Goal: Task Accomplishment & Management: Manage account settings

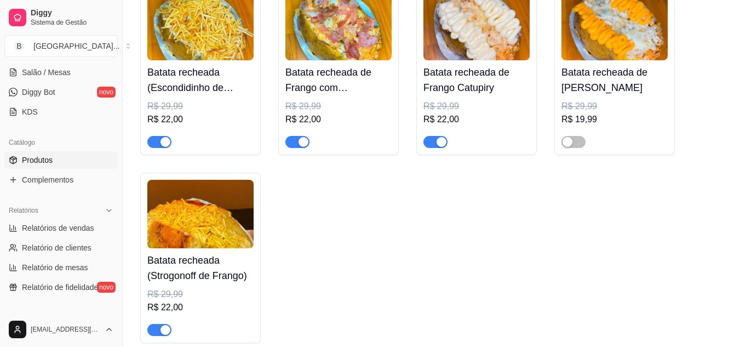
scroll to position [594, 0]
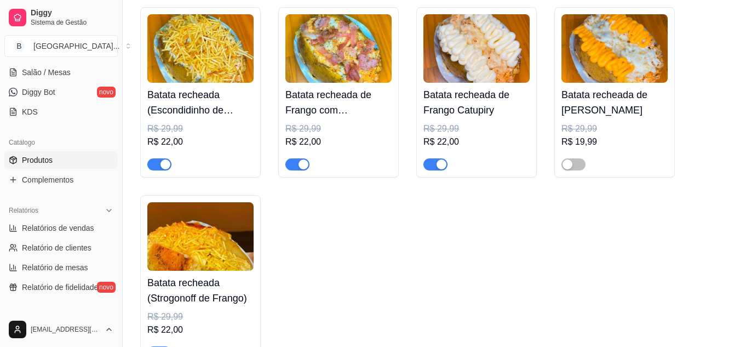
click at [475, 102] on h4 "Batata recheada de Frango Catupiry" at bounding box center [476, 102] width 106 height 31
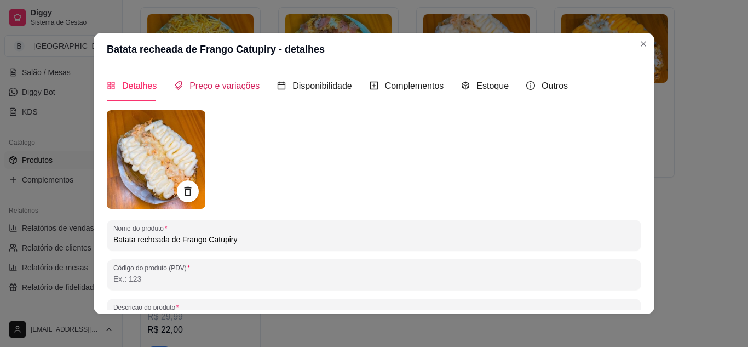
click at [196, 93] on div "Preço e variações" at bounding box center [216, 86] width 85 height 14
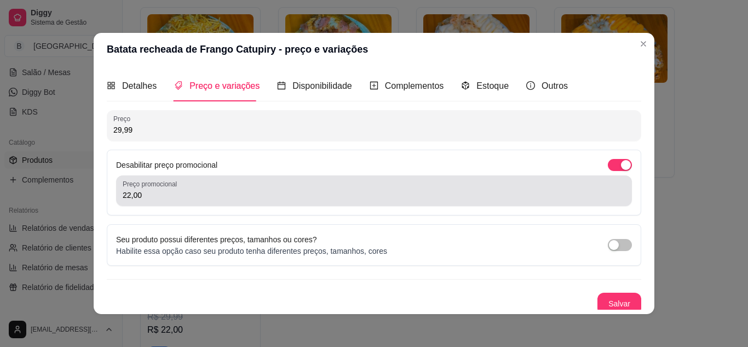
click at [245, 186] on div "22,00" at bounding box center [374, 191] width 503 height 22
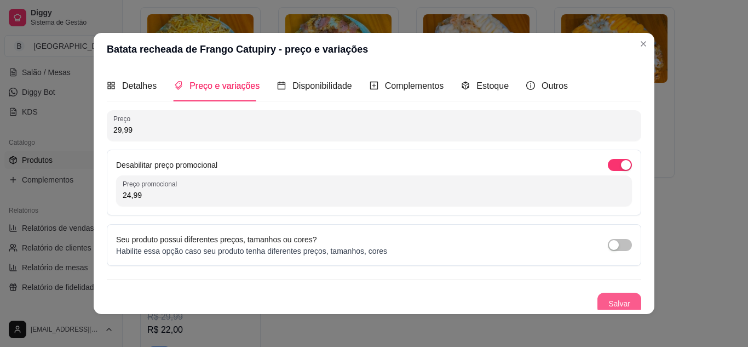
type input "24,99"
click at [598, 299] on button "Salvar" at bounding box center [619, 303] width 43 height 21
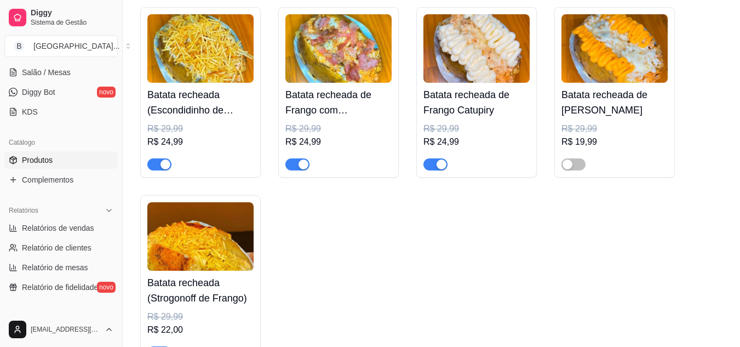
scroll to position [835, 0]
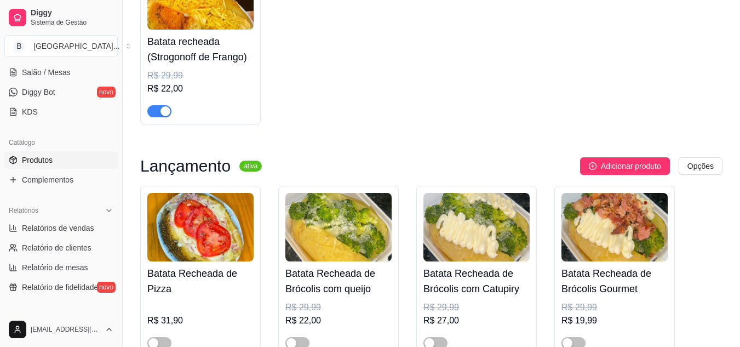
click at [155, 107] on span "button" at bounding box center [159, 111] width 24 height 12
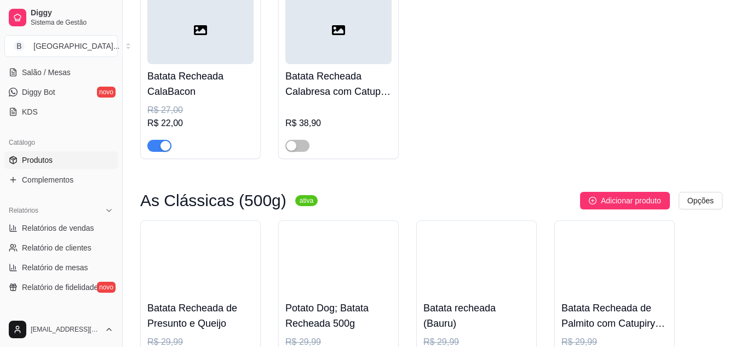
scroll to position [1466, 0]
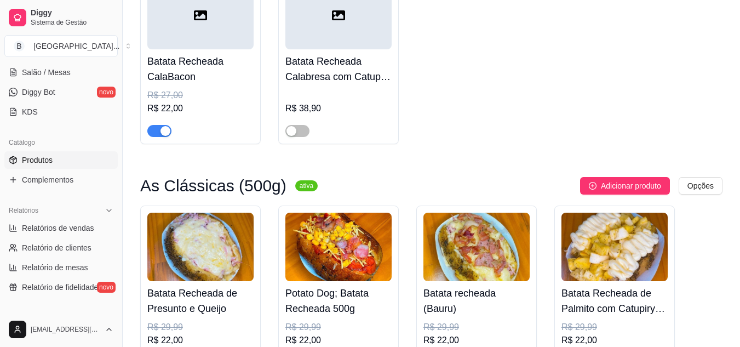
click at [191, 108] on div "R$ 22,00" at bounding box center [200, 108] width 106 height 13
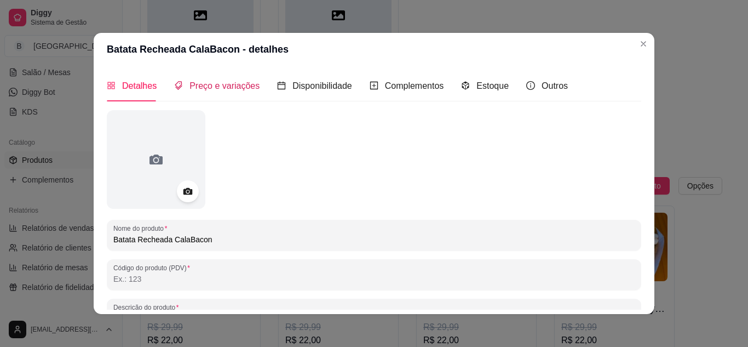
click at [195, 91] on div "Preço e variações" at bounding box center [216, 86] width 85 height 14
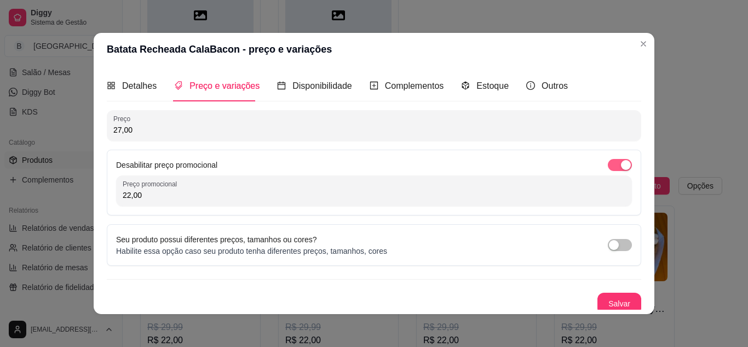
click at [608, 164] on span "button" at bounding box center [620, 165] width 24 height 12
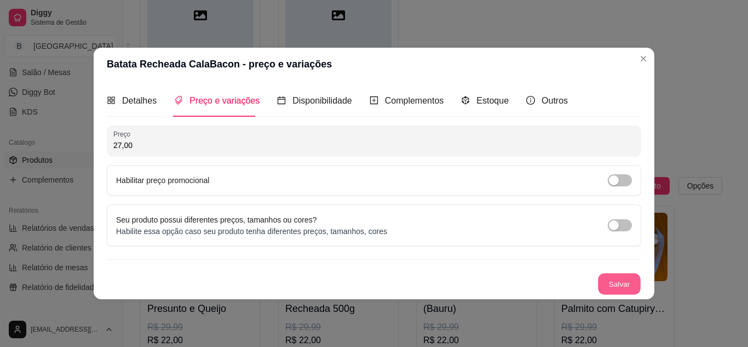
click at [604, 284] on button "Salvar" at bounding box center [619, 283] width 43 height 21
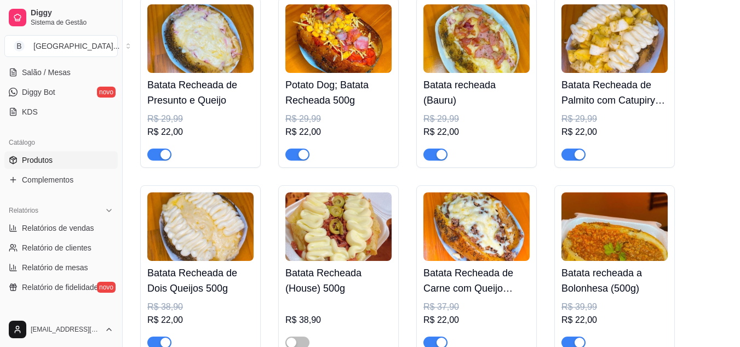
scroll to position [1729, 0]
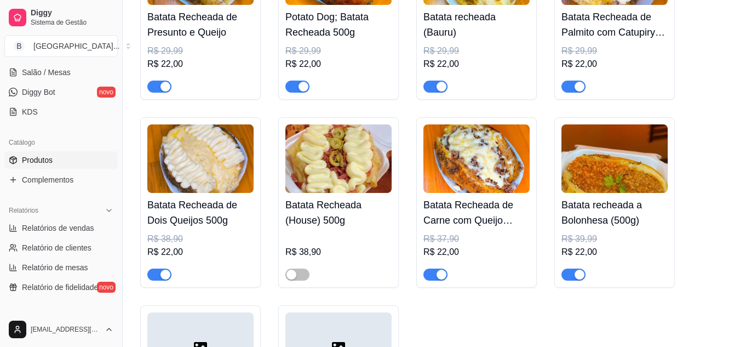
click at [239, 57] on div "R$ 29,99" at bounding box center [200, 50] width 106 height 13
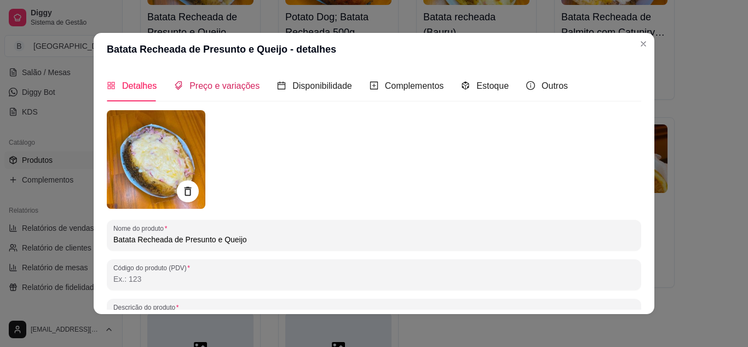
click at [189, 85] on span "Preço e variações" at bounding box center [224, 85] width 70 height 9
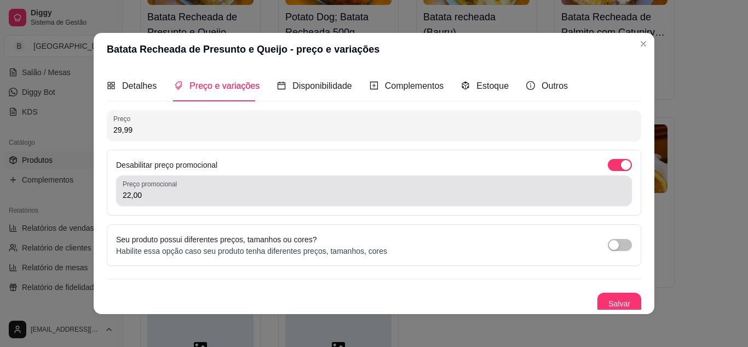
click at [186, 203] on div "Preço promocional 22,00" at bounding box center [374, 190] width 516 height 31
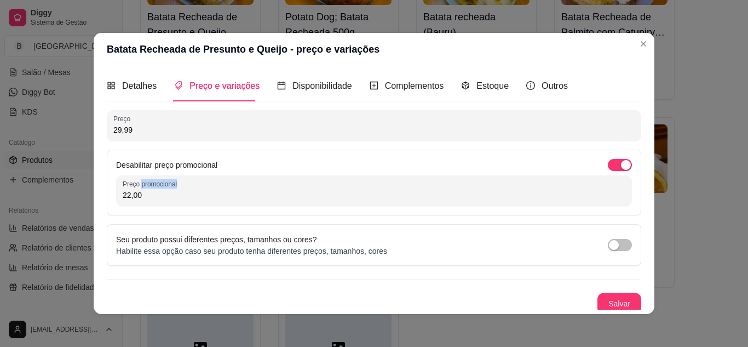
click at [186, 203] on div "Preço promocional 22,00" at bounding box center [374, 190] width 516 height 31
type input "20,00"
click at [598, 295] on button "Salvar" at bounding box center [619, 303] width 43 height 21
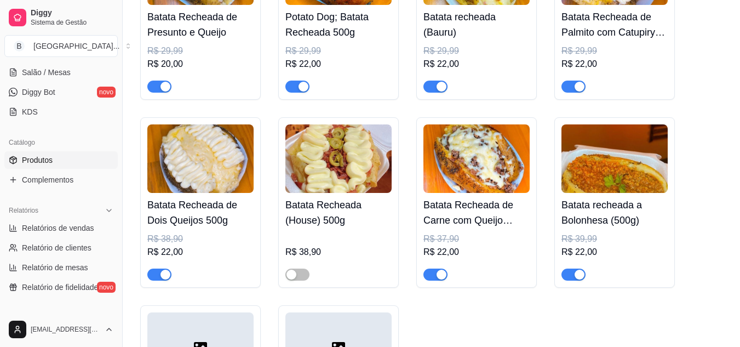
click at [369, 53] on div "R$ 29,99" at bounding box center [338, 50] width 106 height 13
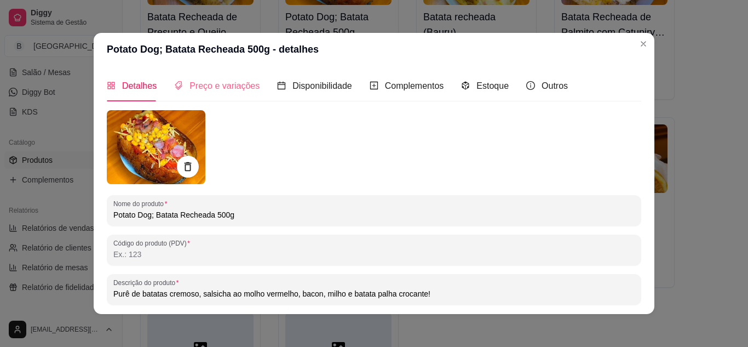
click at [220, 93] on div "Preço e variações" at bounding box center [216, 85] width 85 height 31
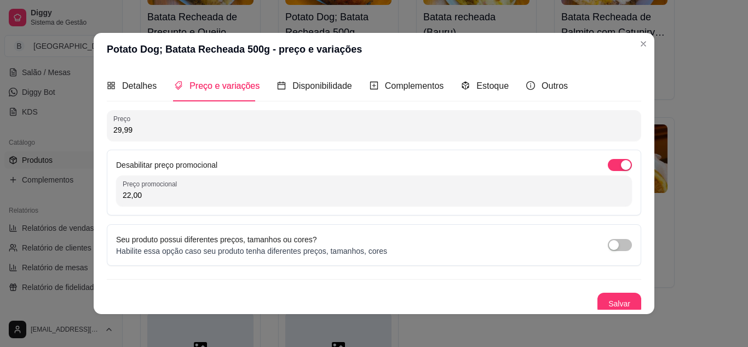
click at [239, 193] on input "22,00" at bounding box center [374, 194] width 503 height 11
type input "20,00"
click at [598, 293] on button "Salvar" at bounding box center [619, 303] width 43 height 21
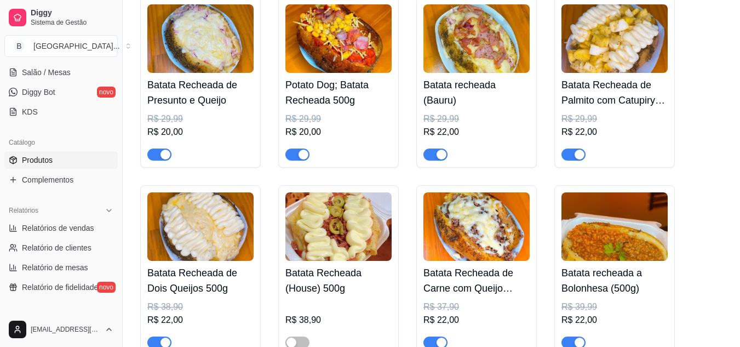
scroll to position [1632, 0]
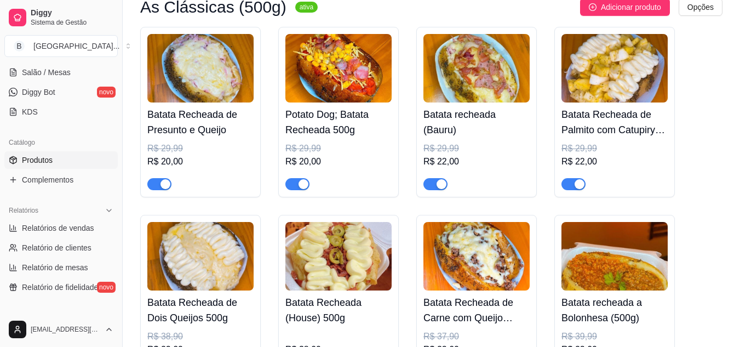
click at [474, 126] on h4 "Batata recheada (Bauru)" at bounding box center [476, 122] width 106 height 31
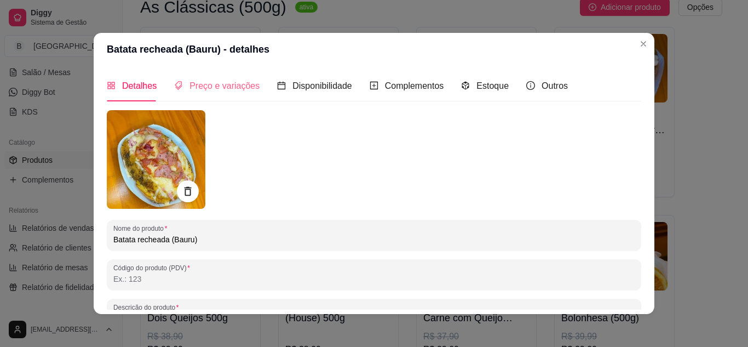
click at [218, 97] on div "Preço e variações" at bounding box center [216, 85] width 85 height 31
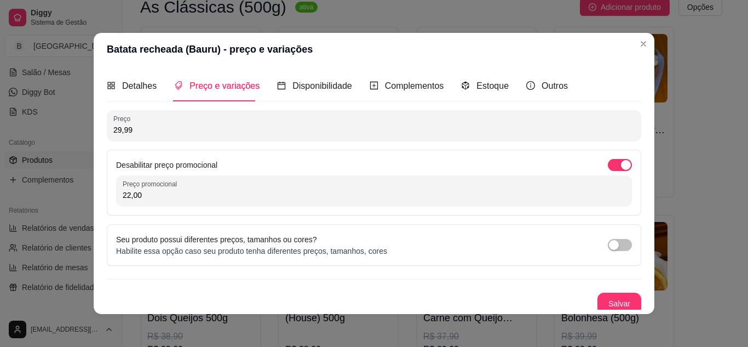
click at [193, 196] on input "22,00" at bounding box center [374, 194] width 503 height 11
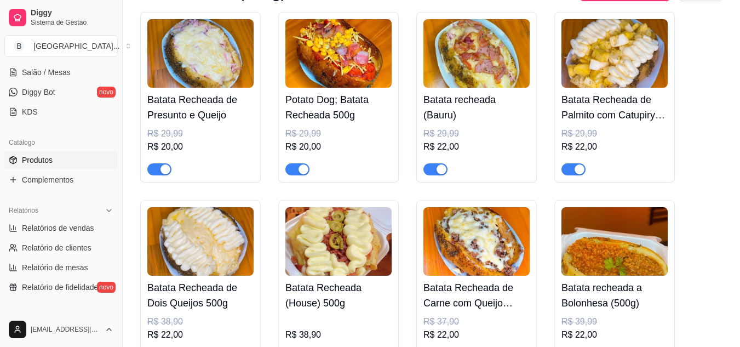
scroll to position [1661, 0]
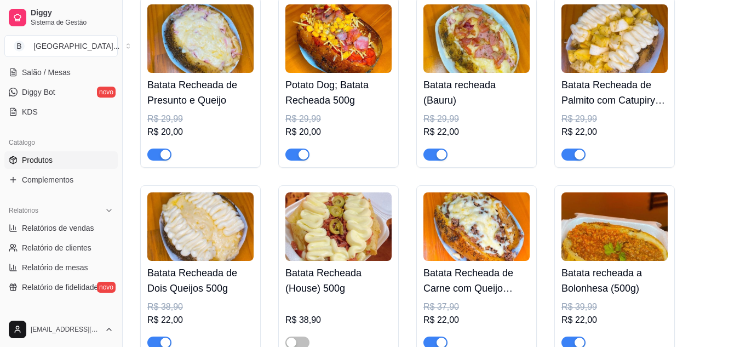
click at [480, 123] on div "R$ 29,99" at bounding box center [476, 118] width 106 height 13
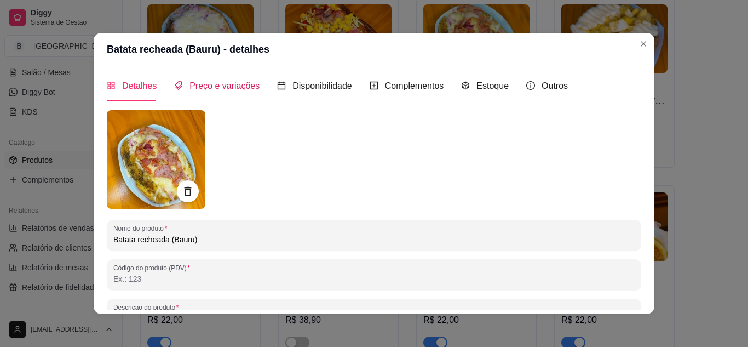
click at [214, 83] on span "Preço e variações" at bounding box center [224, 85] width 70 height 9
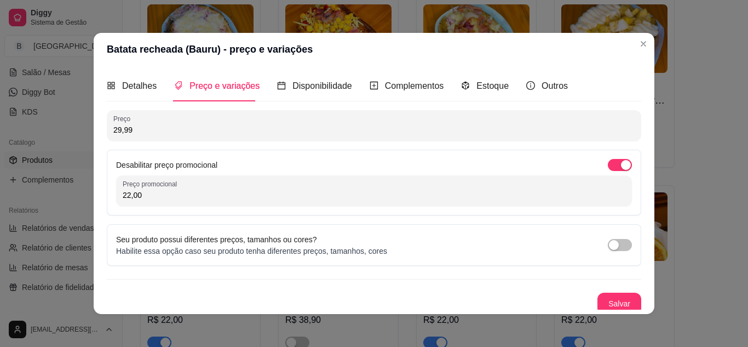
click at [187, 198] on input "22,00" at bounding box center [374, 194] width 503 height 11
type input "24,99"
click at [598, 298] on button "Salvar" at bounding box center [619, 303] width 43 height 21
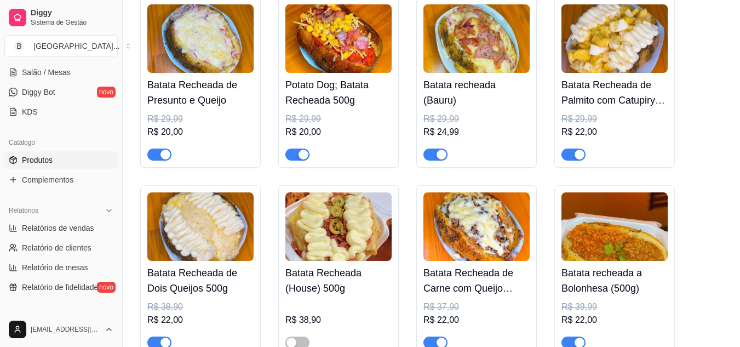
click at [622, 119] on div "R$ 29,99" at bounding box center [614, 118] width 106 height 13
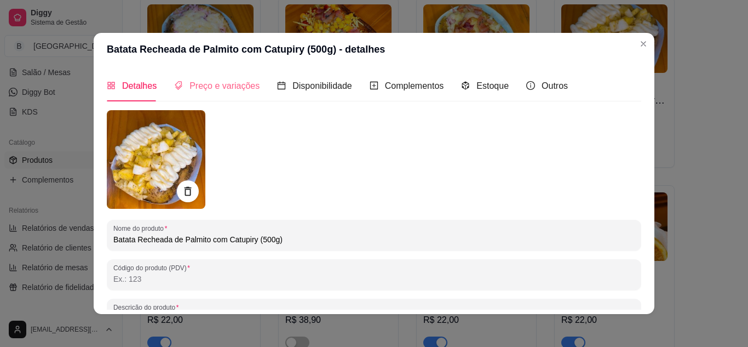
click at [203, 96] on div "Preço e variações" at bounding box center [216, 85] width 85 height 31
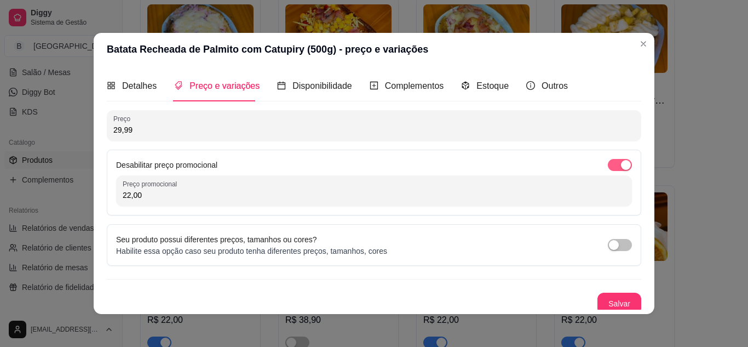
click at [608, 160] on span "button" at bounding box center [620, 165] width 24 height 12
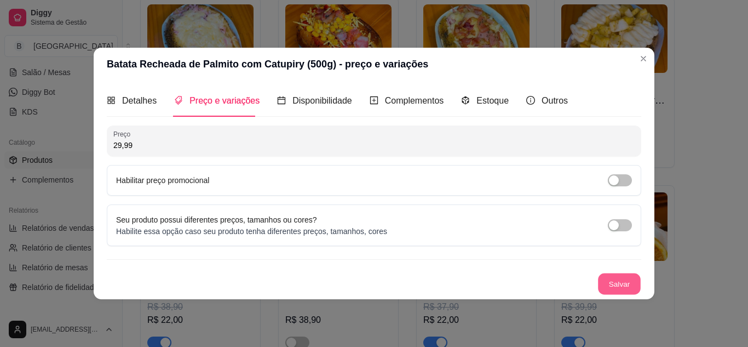
click at [624, 274] on button "Salvar" at bounding box center [619, 283] width 43 height 21
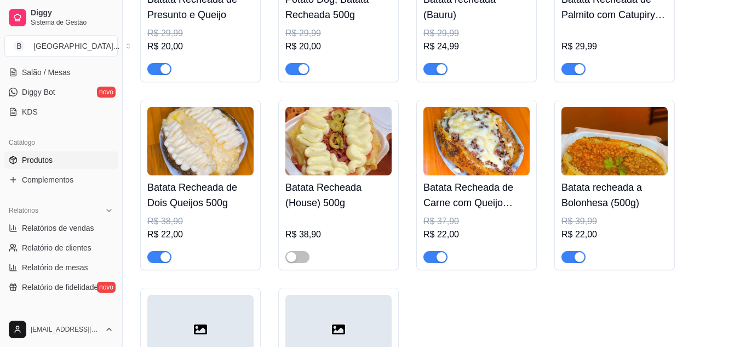
scroll to position [1777, 0]
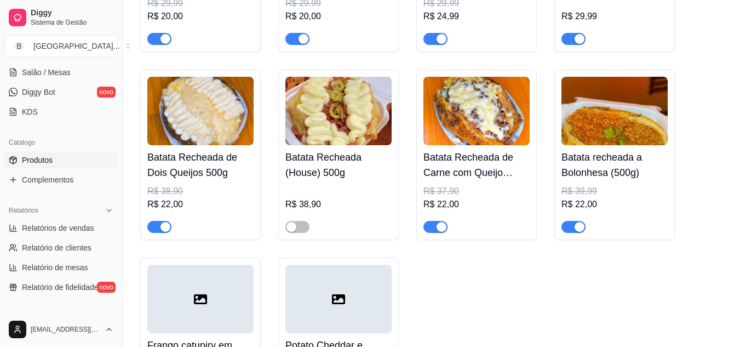
click at [580, 177] on h4 "Batata recheada a Bolonhesa (500g)" at bounding box center [614, 164] width 106 height 31
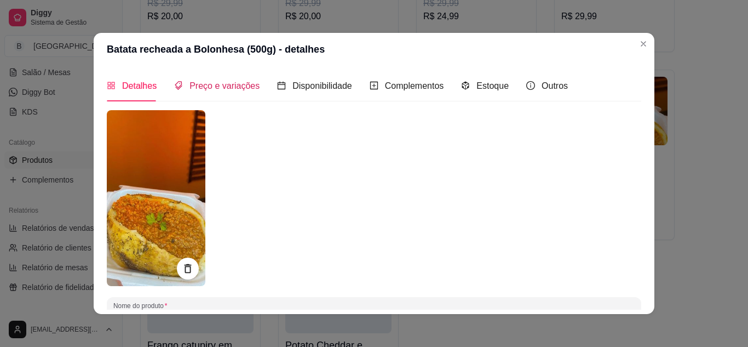
click at [212, 87] on span "Preço e variações" at bounding box center [224, 85] width 70 height 9
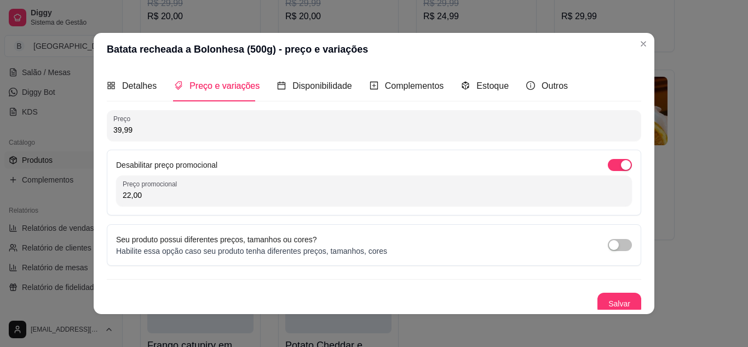
click at [310, 199] on input "22,00" at bounding box center [374, 194] width 503 height 11
type input "29,99"
click at [609, 298] on button "Salvar" at bounding box center [619, 303] width 43 height 21
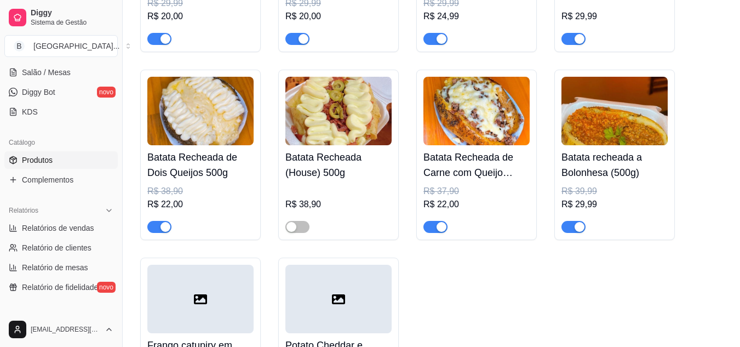
click at [465, 170] on h4 "Batata Recheada de Carne com Queijo (500g)" at bounding box center [476, 164] width 106 height 31
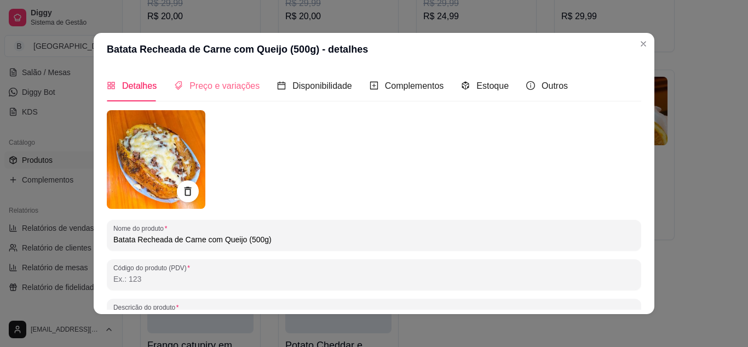
click at [220, 96] on div "Preço e variações" at bounding box center [216, 85] width 85 height 31
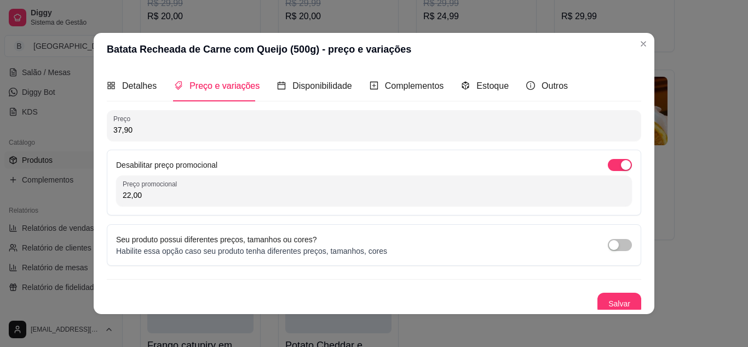
click at [189, 206] on div "Desabilitar preço promocional Preço promocional 22,00" at bounding box center [374, 182] width 534 height 66
click at [192, 202] on div "Desabilitar preço promocional Preço promocional 22,00" at bounding box center [374, 182] width 534 height 66
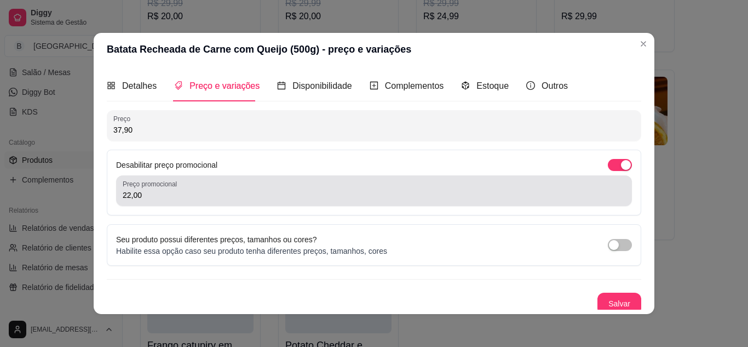
click at [192, 202] on div "Preço promocional 22,00" at bounding box center [374, 190] width 516 height 31
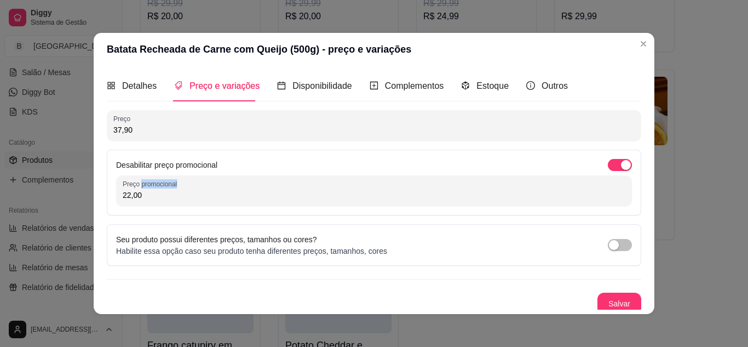
click at [192, 202] on div "Preço promocional 22,00" at bounding box center [374, 190] width 516 height 31
type input "27,00"
click at [598, 300] on button "Salvar" at bounding box center [619, 303] width 43 height 21
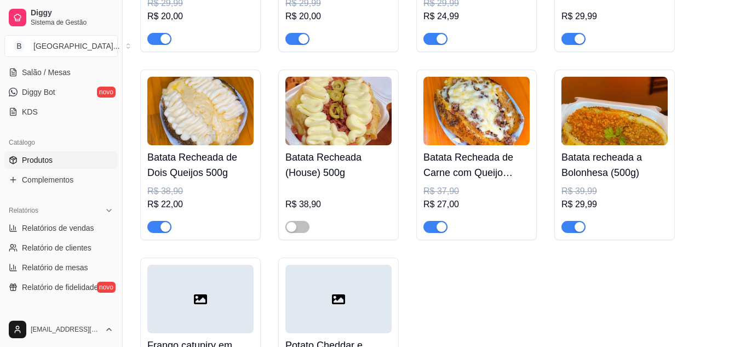
click at [252, 204] on div "R$ 22,00" at bounding box center [200, 204] width 106 height 13
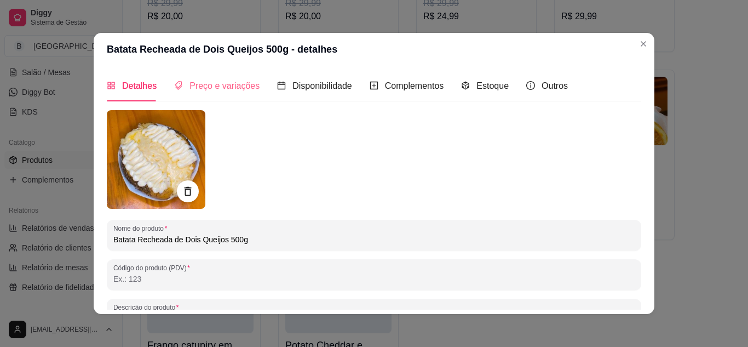
click at [227, 74] on div "Preço e variações" at bounding box center [216, 85] width 85 height 31
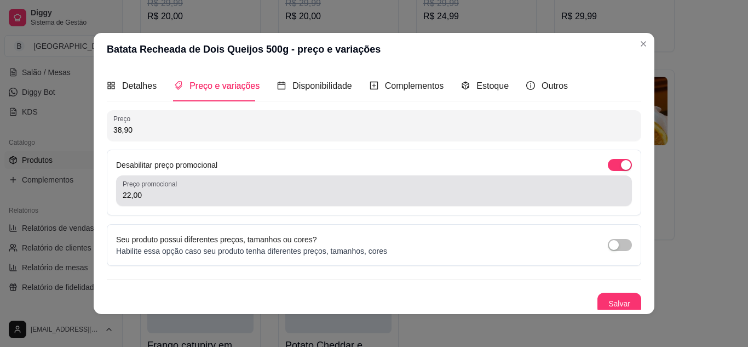
click at [195, 203] on div "Preço promocional 22,00" at bounding box center [374, 190] width 516 height 31
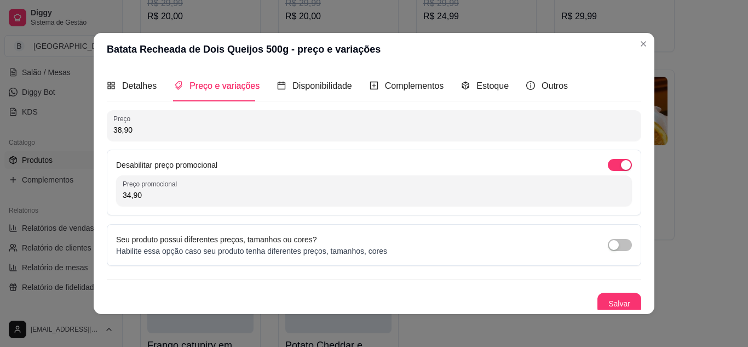
type input "34,90"
drag, startPoint x: 583, startPoint y: 294, endPoint x: 591, endPoint y: 296, distance: 8.4
click at [591, 296] on div "Salvar" at bounding box center [374, 303] width 534 height 22
click at [598, 296] on button "Salvar" at bounding box center [619, 303] width 43 height 21
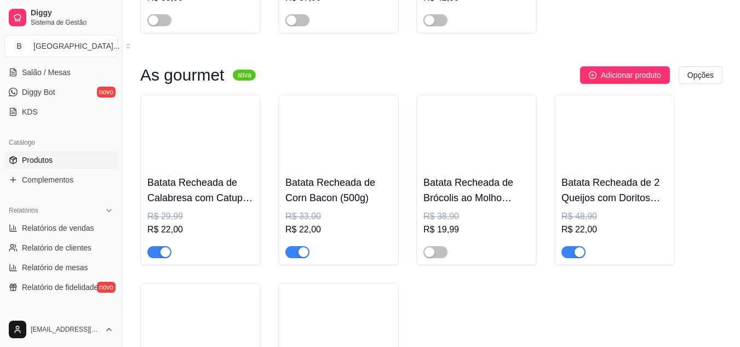
scroll to position [2406, 0]
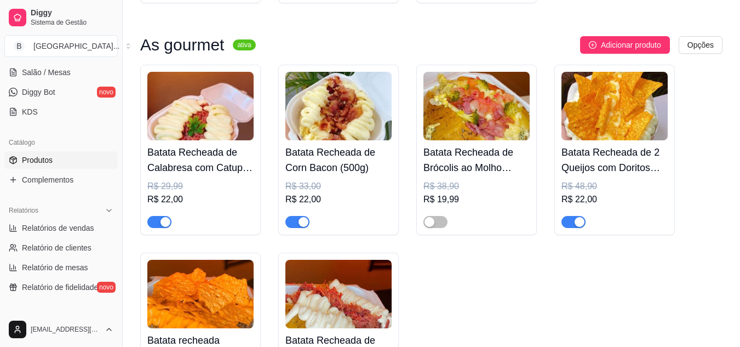
click at [229, 181] on div "Batata Recheada de Calabresa com Catupiry (500g) R$ 29,99 R$ 22,00" at bounding box center [200, 184] width 106 height 88
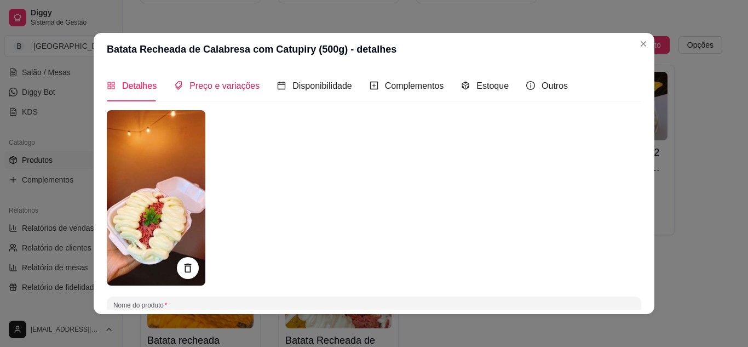
click at [209, 93] on div "Preço e variações" at bounding box center [216, 86] width 85 height 14
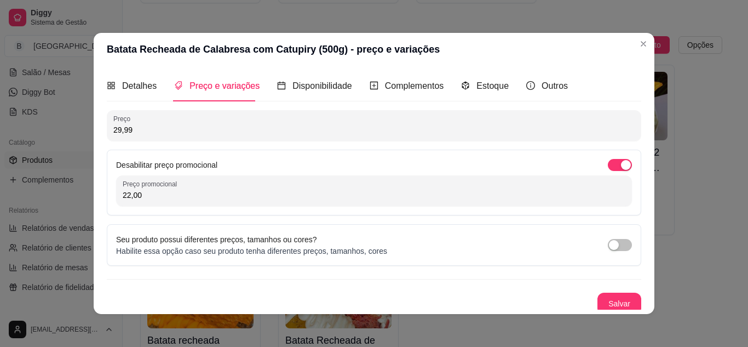
click at [218, 193] on input "22,00" at bounding box center [374, 194] width 503 height 11
click at [621, 165] on div "button" at bounding box center [626, 165] width 10 height 10
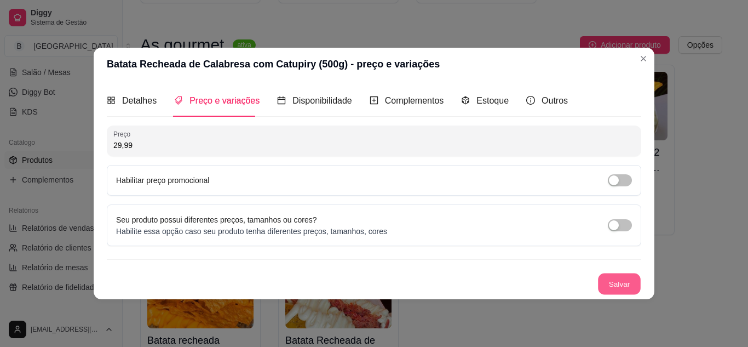
click at [629, 274] on button "Salvar" at bounding box center [619, 283] width 43 height 21
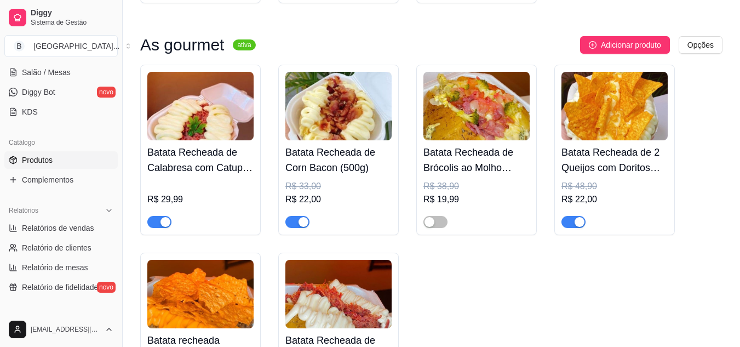
click at [381, 175] on h4 "Batata Recheada de Corn Bacon (500g)" at bounding box center [338, 160] width 106 height 31
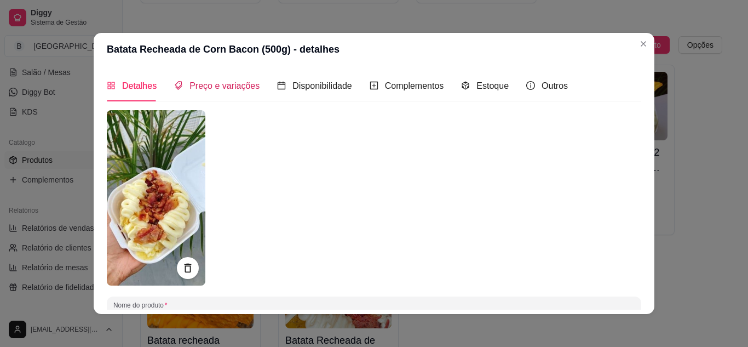
click at [218, 90] on span "Preço e variações" at bounding box center [224, 85] width 70 height 9
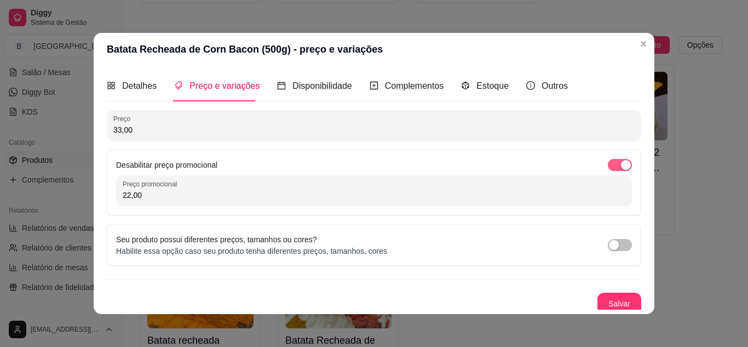
click at [608, 165] on button "button" at bounding box center [620, 165] width 24 height 12
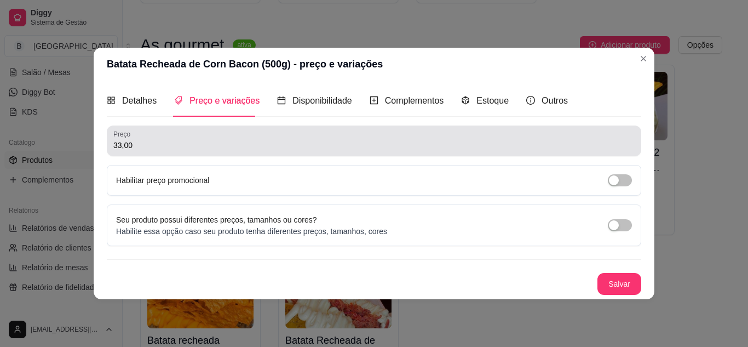
click at [414, 139] on div "33,00" at bounding box center [373, 141] width 521 height 22
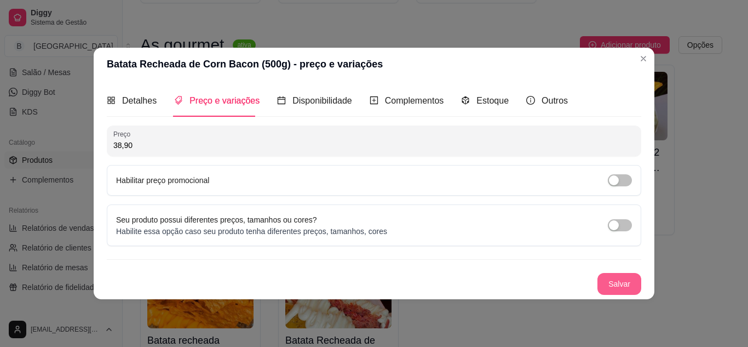
type input "38,90"
click at [607, 286] on button "Salvar" at bounding box center [619, 283] width 43 height 21
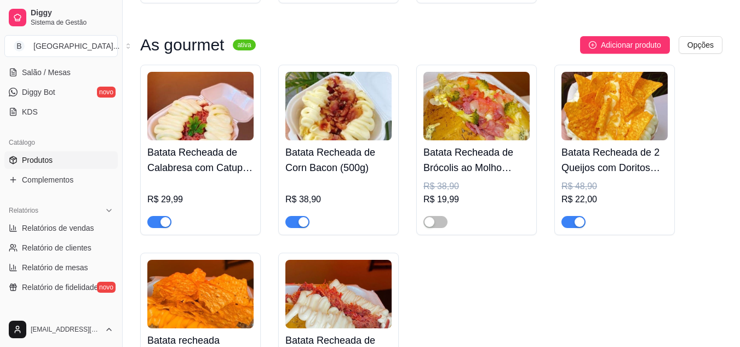
click at [601, 129] on img at bounding box center [614, 106] width 106 height 68
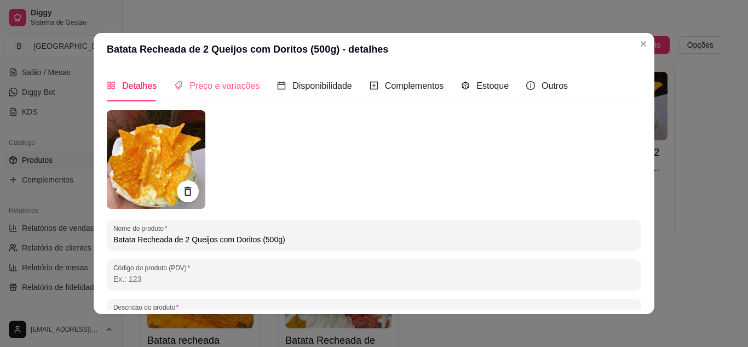
click at [221, 100] on div "Preço e variações" at bounding box center [216, 85] width 85 height 31
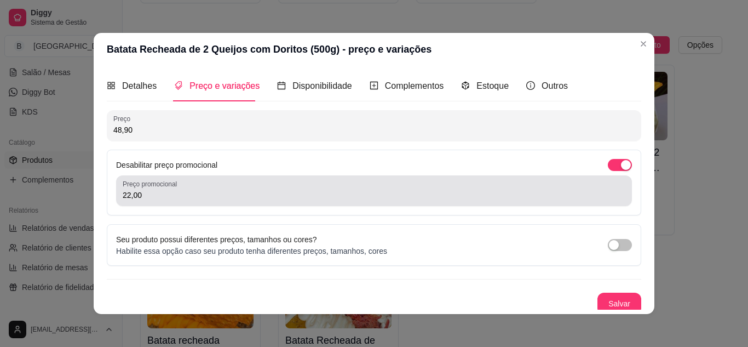
click at [194, 205] on div "Preço promocional 22,00" at bounding box center [374, 190] width 516 height 31
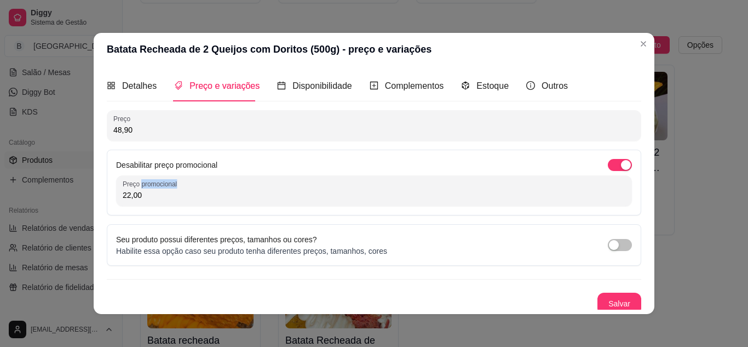
click at [194, 205] on div "Preço promocional 22,00" at bounding box center [374, 190] width 516 height 31
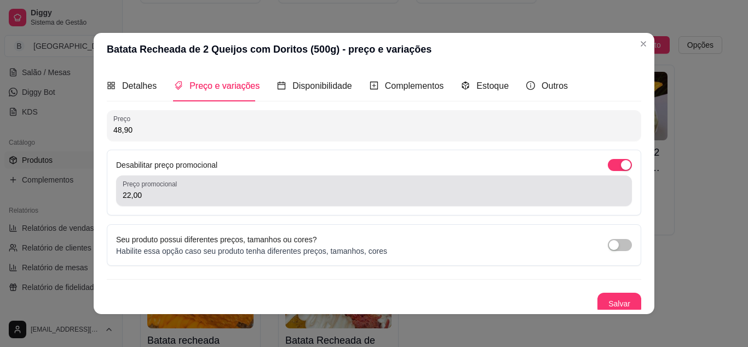
click at [194, 205] on div "Preço promocional 22,00" at bounding box center [374, 190] width 516 height 31
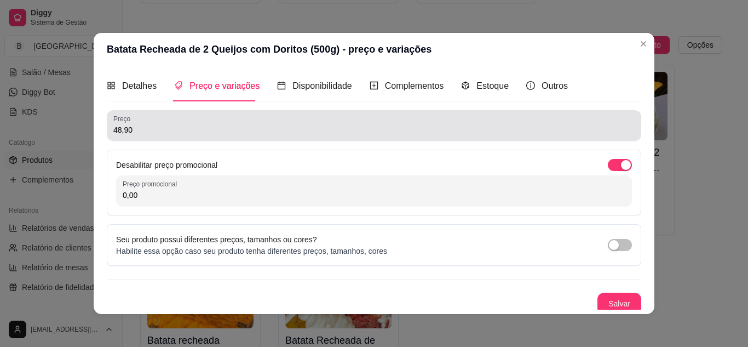
type input "0,00"
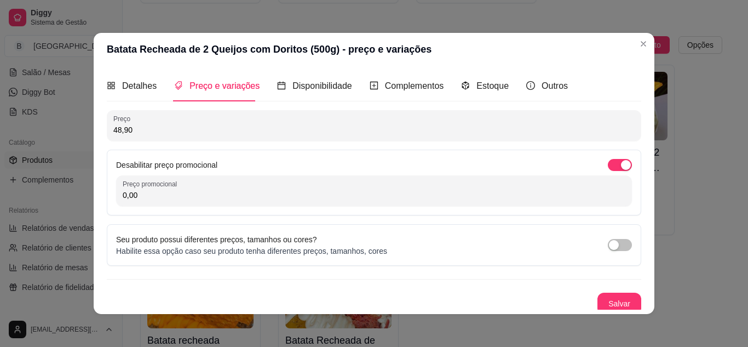
click at [187, 132] on input "48,90" at bounding box center [373, 129] width 521 height 11
type input "42,90"
click at [598, 296] on button "Salvar" at bounding box center [619, 303] width 43 height 21
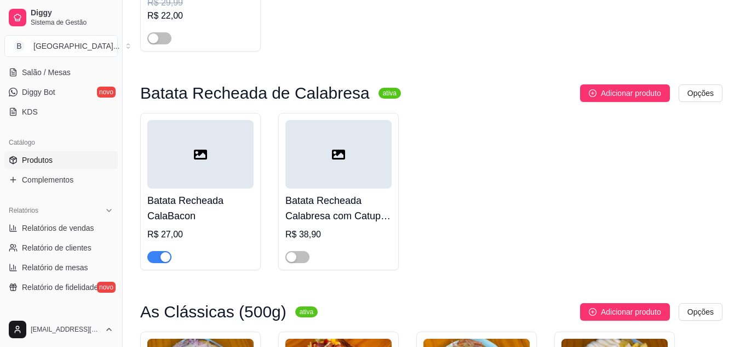
scroll to position [1297, 0]
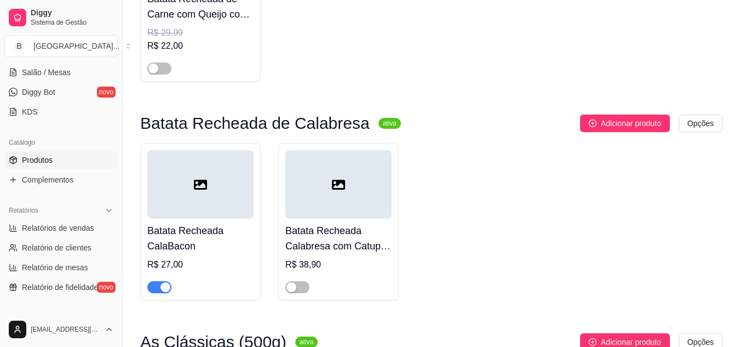
click at [162, 200] on div at bounding box center [200, 184] width 106 height 68
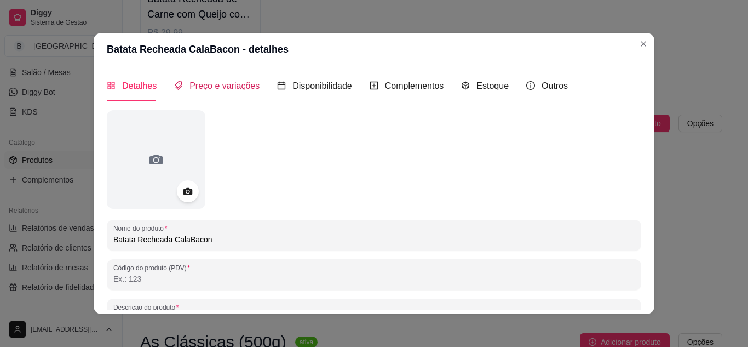
click at [204, 89] on span "Preço e variações" at bounding box center [224, 85] width 70 height 9
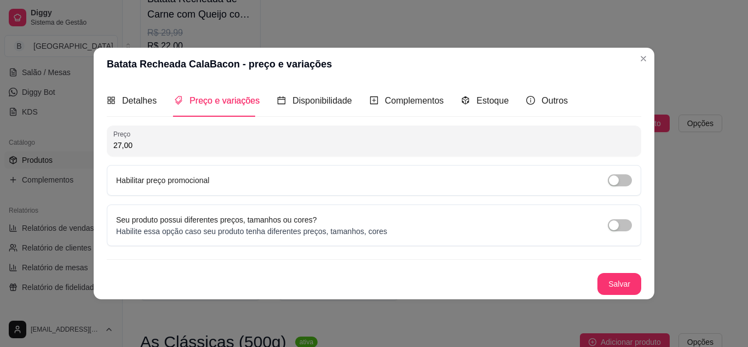
click at [214, 141] on input "27,00" at bounding box center [373, 145] width 521 height 11
type input "29,99"
click at [630, 284] on button "Salvar" at bounding box center [619, 283] width 43 height 21
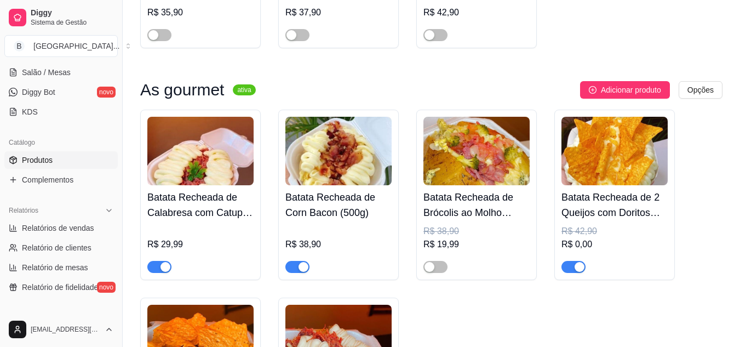
scroll to position [2406, 0]
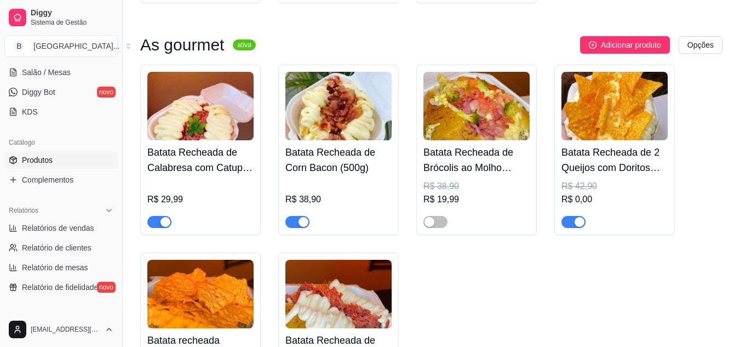
click at [250, 169] on h4 "Batata Recheada de Calabresa com Catupiry (500g)" at bounding box center [200, 160] width 106 height 31
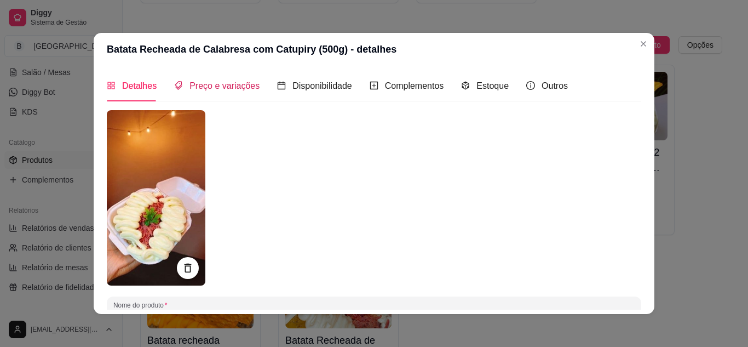
click at [209, 90] on span "Preço e variações" at bounding box center [224, 85] width 70 height 9
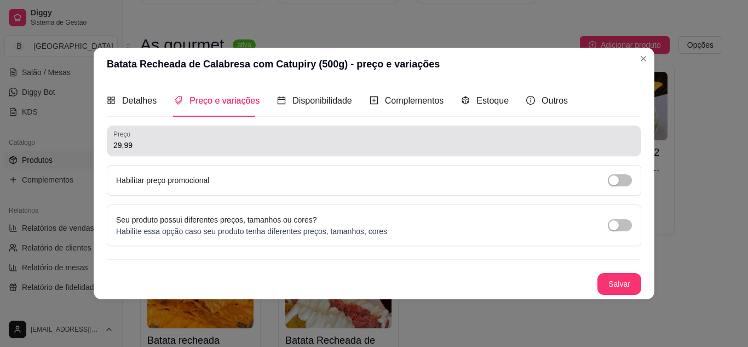
click at [198, 136] on div "29,99" at bounding box center [373, 141] width 521 height 22
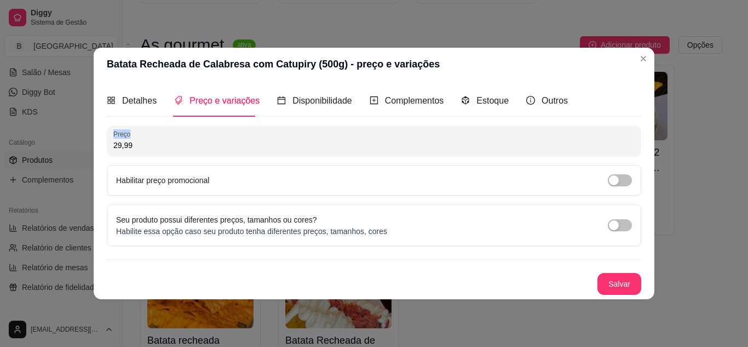
click at [198, 136] on div "29,99" at bounding box center [373, 141] width 521 height 22
type input "27,00"
click at [621, 292] on button "Salvar" at bounding box center [619, 283] width 43 height 21
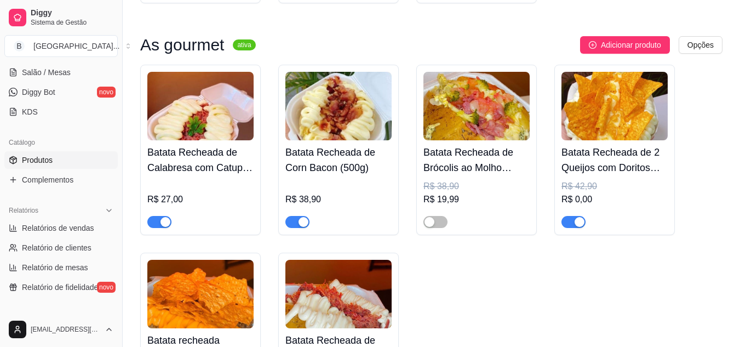
scroll to position [0, 0]
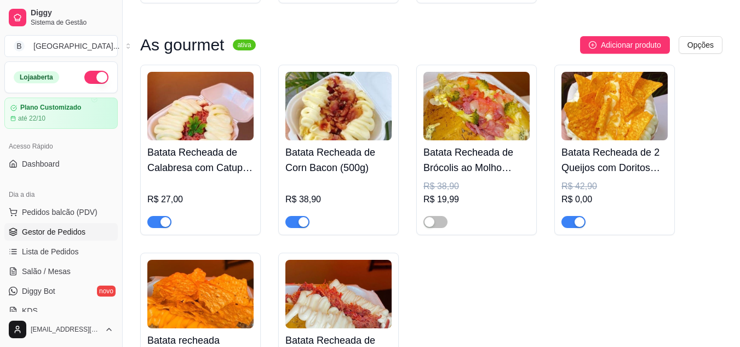
click at [36, 229] on span "Gestor de Pedidos" at bounding box center [54, 231] width 64 height 11
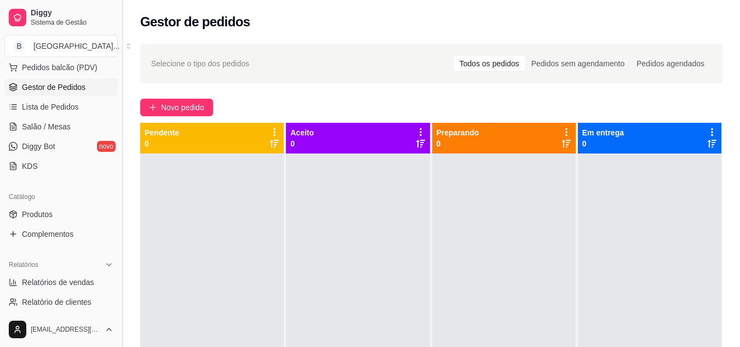
scroll to position [164, 0]
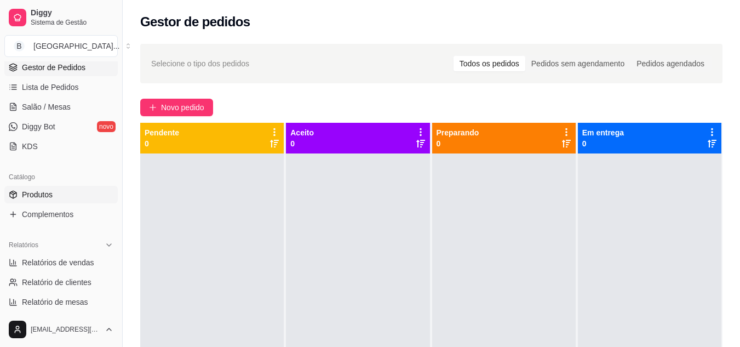
click at [52, 201] on link "Produtos" at bounding box center [60, 195] width 113 height 18
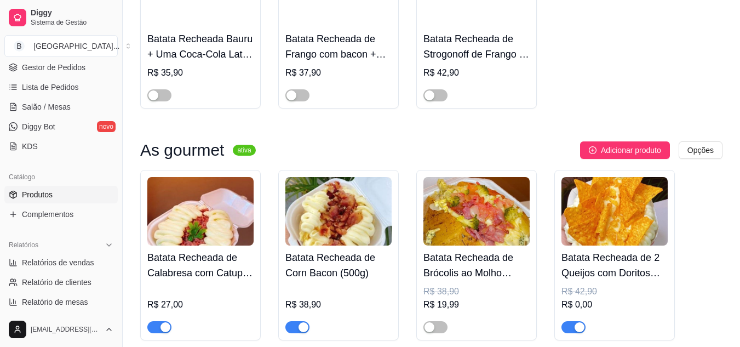
scroll to position [2526, 0]
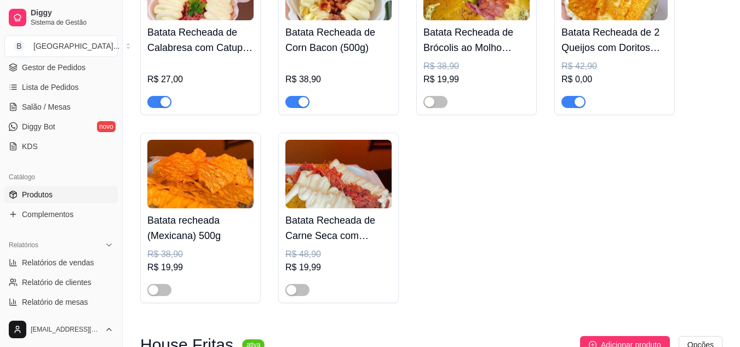
click at [643, 55] on h4 "Batata Recheada de 2 Queijos com Doritos (500g)" at bounding box center [614, 40] width 106 height 31
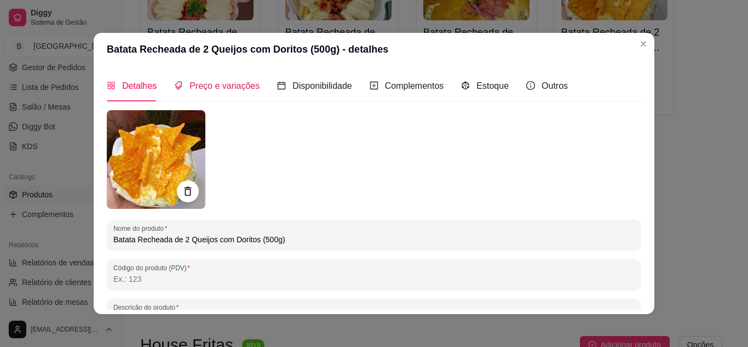
click at [211, 88] on span "Preço e variações" at bounding box center [224, 85] width 70 height 9
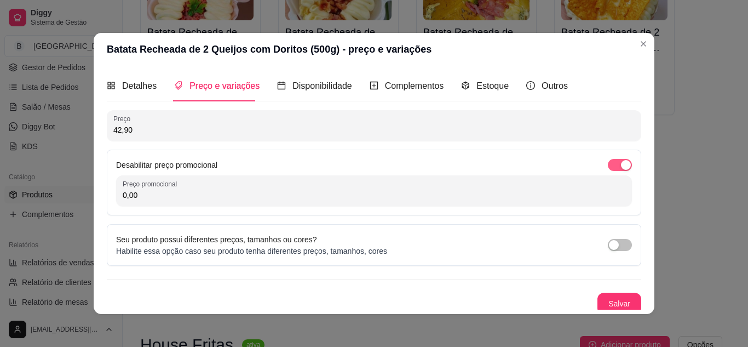
click at [608, 165] on span "button" at bounding box center [620, 165] width 24 height 12
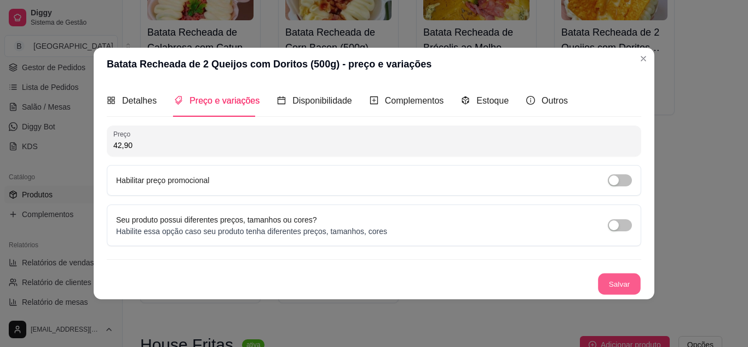
click at [606, 278] on button "Salvar" at bounding box center [619, 283] width 43 height 21
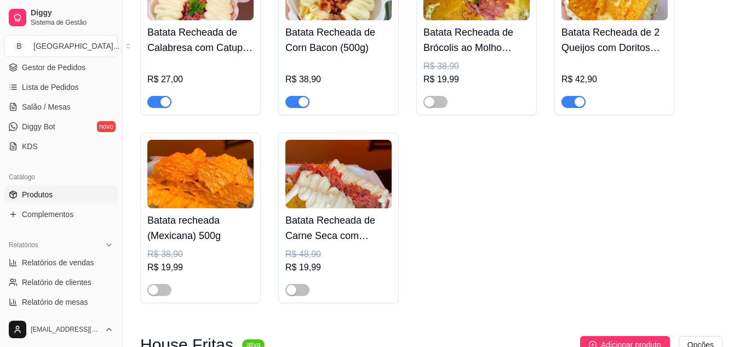
scroll to position [0, 0]
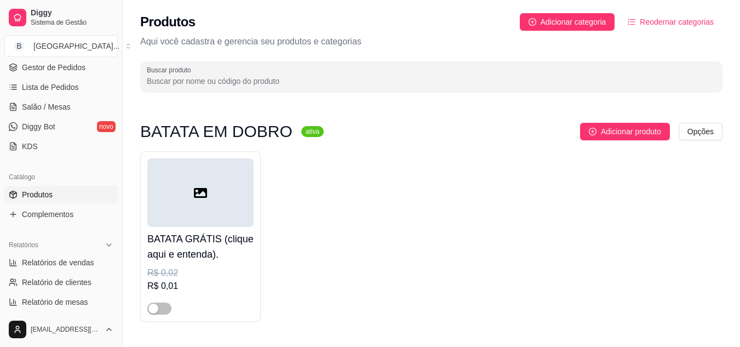
drag, startPoint x: 491, startPoint y: 200, endPoint x: 747, endPoint y: 51, distance: 296.4
click at [491, 200] on div "BATATA GRÁTIS (clique aqui e entenda). R$ 0,02 R$ 0,01" at bounding box center [431, 236] width 582 height 170
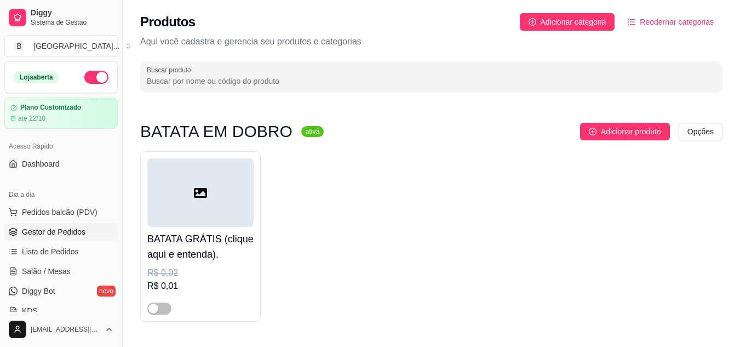
click at [50, 226] on link "Gestor de Pedidos" at bounding box center [60, 232] width 113 height 18
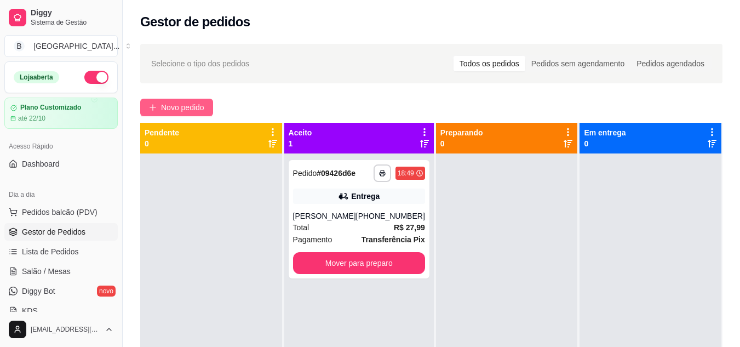
click at [193, 107] on span "Novo pedido" at bounding box center [182, 107] width 43 height 12
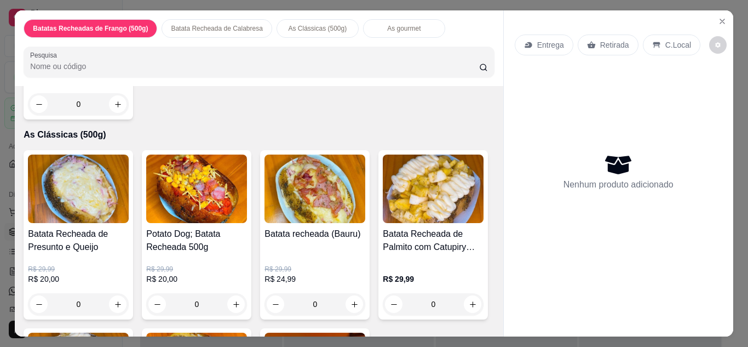
scroll to position [403, 0]
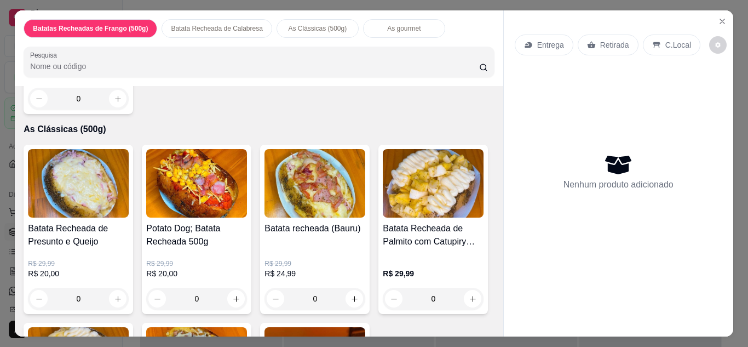
click at [295, 200] on img at bounding box center [314, 183] width 101 height 68
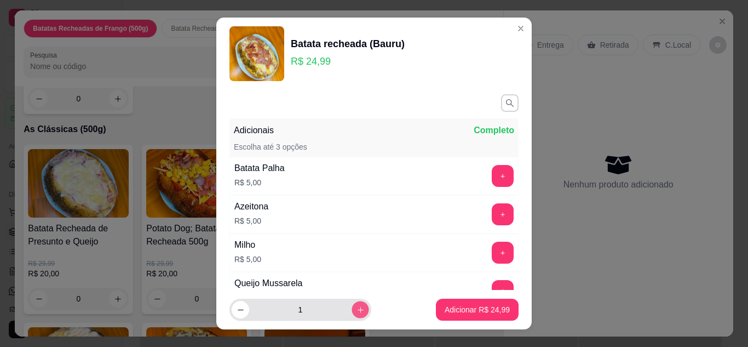
click at [358, 309] on icon "increase-product-quantity" at bounding box center [360, 309] width 5 height 5
type input "2"
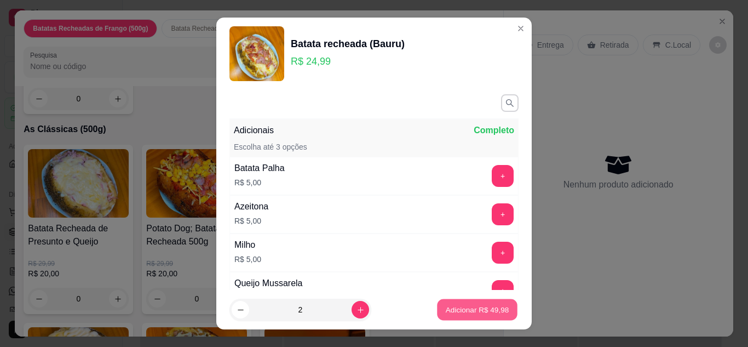
click at [449, 305] on p "Adicionar R$ 49,98" at bounding box center [478, 309] width 64 height 10
type input "2"
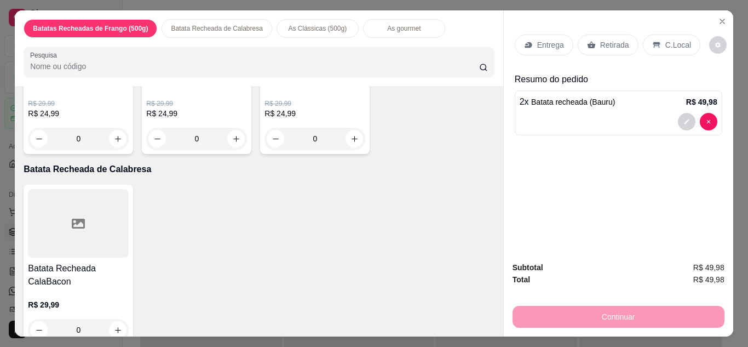
scroll to position [0, 0]
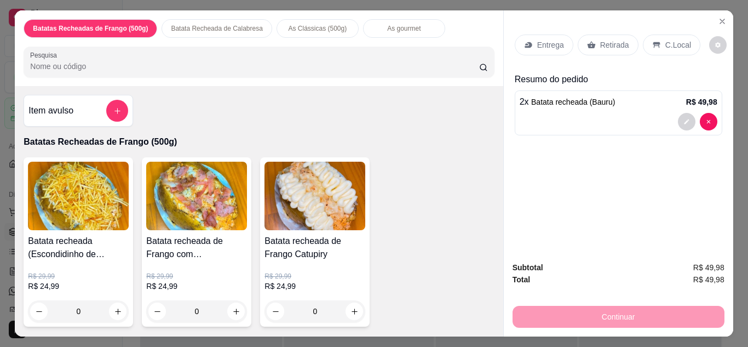
click at [533, 50] on div "Entrega" at bounding box center [544, 44] width 59 height 21
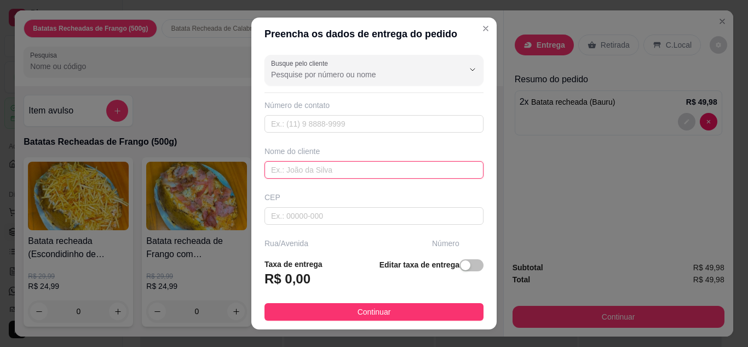
click at [335, 163] on input "text" at bounding box center [373, 170] width 219 height 18
type input "[PERSON_NAME]"
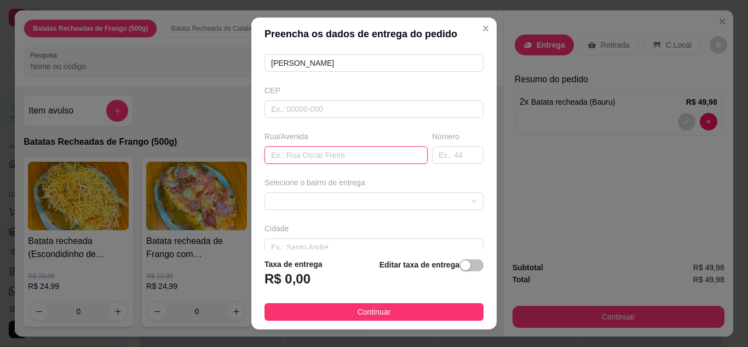
click at [371, 152] on input "text" at bounding box center [345, 155] width 163 height 18
type input "alameda das hortencias"
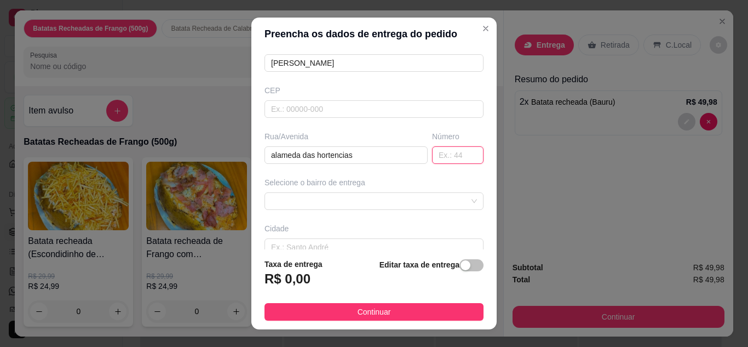
click at [437, 155] on input "text" at bounding box center [457, 155] width 51 height 18
type input "48"
click at [464, 268] on span "button" at bounding box center [471, 265] width 24 height 12
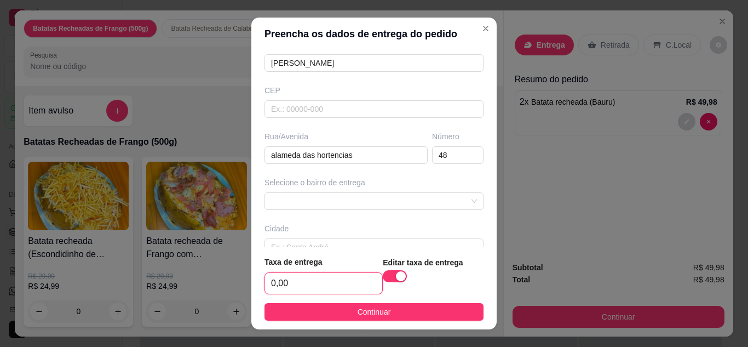
click at [319, 280] on input "0,00" at bounding box center [323, 283] width 117 height 21
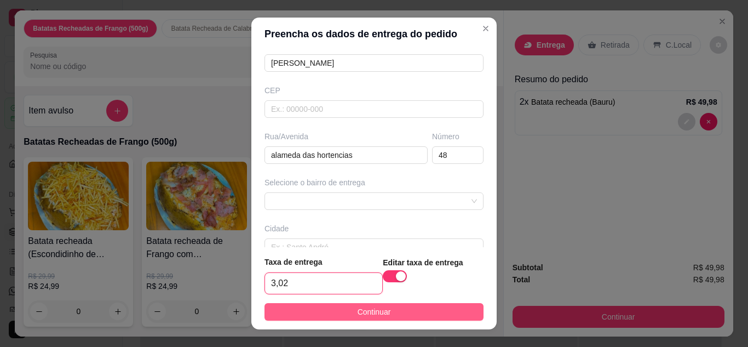
type input "3,02"
click at [330, 314] on button "Continuar" at bounding box center [373, 312] width 219 height 18
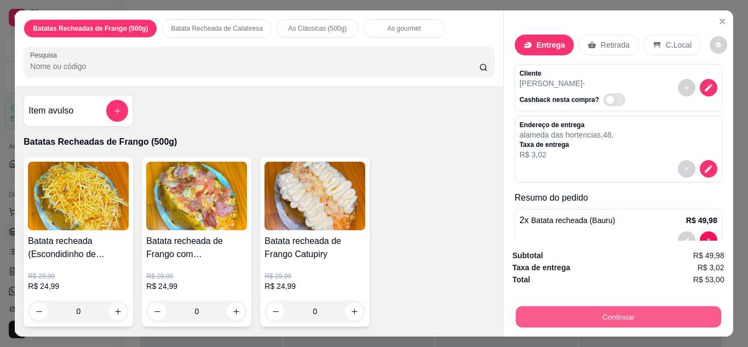
click at [540, 314] on button "Continuar" at bounding box center [617, 316] width 205 height 21
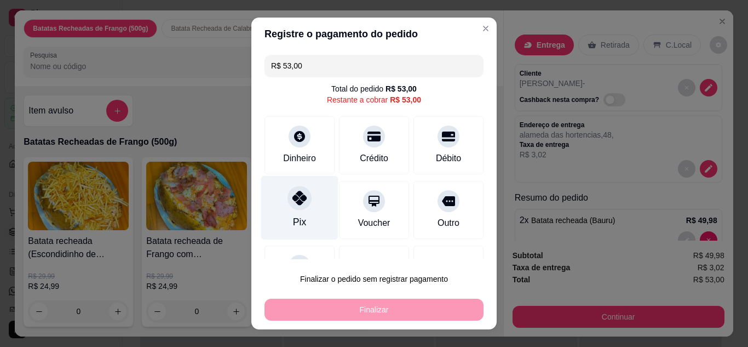
click at [301, 211] on div "Pix" at bounding box center [299, 207] width 77 height 64
type input "R$ 0,00"
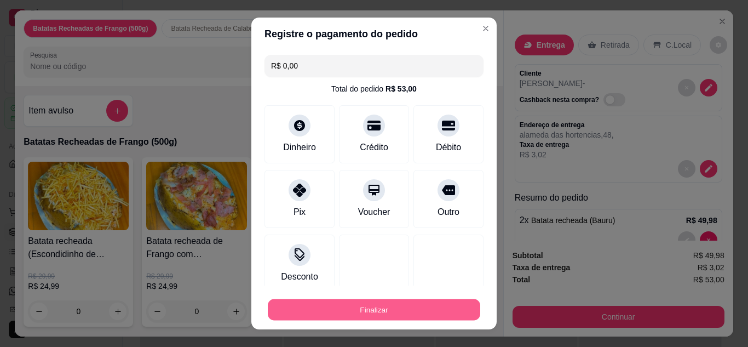
click at [337, 317] on button "Finalizar" at bounding box center [374, 309] width 212 height 21
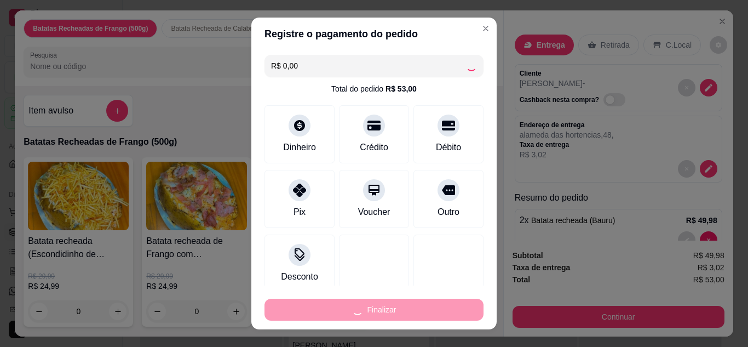
type input "0"
type input "-R$ 53,00"
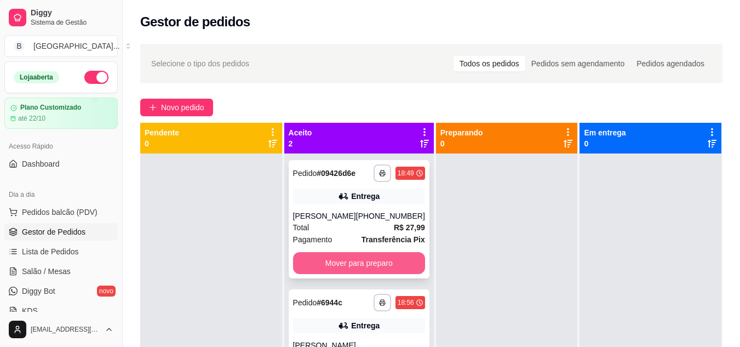
click at [351, 266] on button "Mover para preparo" at bounding box center [359, 263] width 132 height 22
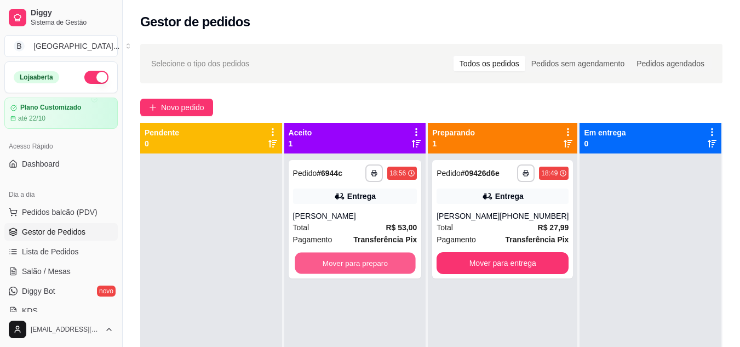
click at [351, 266] on button "Mover para preparo" at bounding box center [355, 262] width 120 height 21
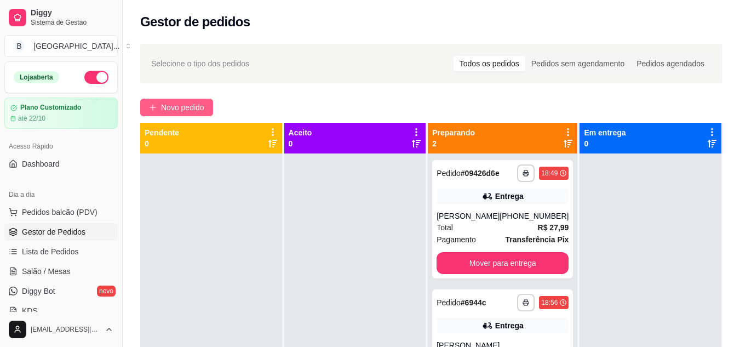
click at [179, 113] on span "Novo pedido" at bounding box center [182, 107] width 43 height 12
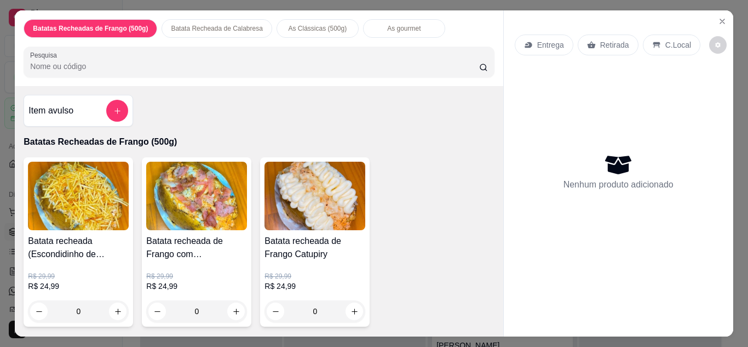
drag, startPoint x: 499, startPoint y: 120, endPoint x: 492, endPoint y: 114, distance: 9.7
click at [492, 114] on div "Batatas Recheadas de Frango (500g) Batata Recheada de Calabresa As Clássicas (5…" at bounding box center [374, 173] width 718 height 326
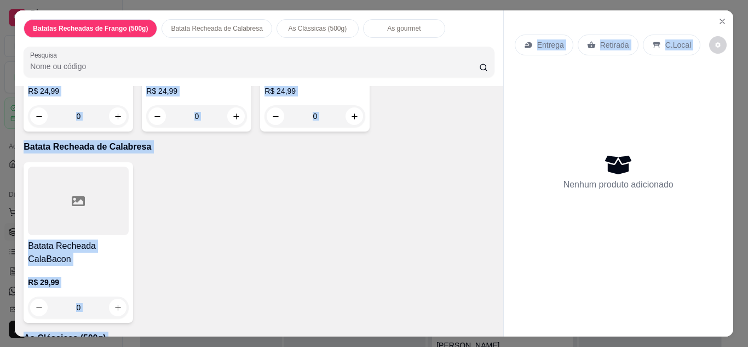
scroll to position [197, 0]
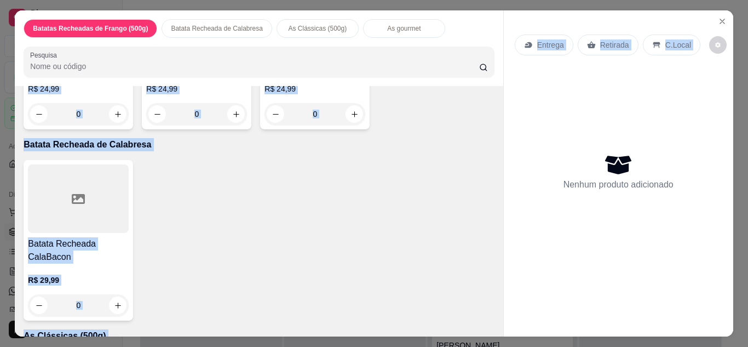
click at [437, 175] on div "Batata Recheada CalaBacon R$ 29,99 0" at bounding box center [259, 240] width 470 height 160
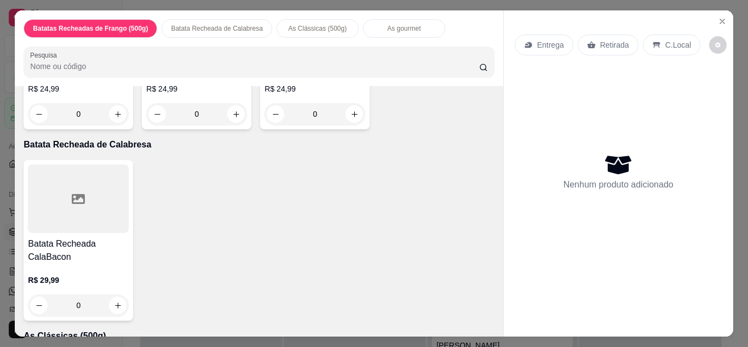
drag, startPoint x: 500, startPoint y: 157, endPoint x: 499, endPoint y: 145, distance: 12.6
click at [503, 145] on div "Entrega Retirada C.Local Nenhum produto adicionado" at bounding box center [618, 173] width 230 height 326
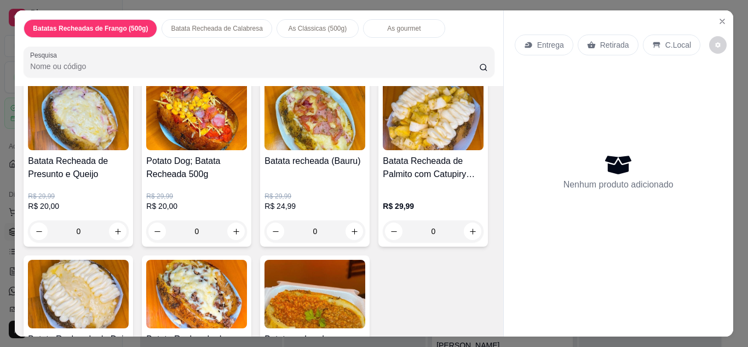
scroll to position [471, 0]
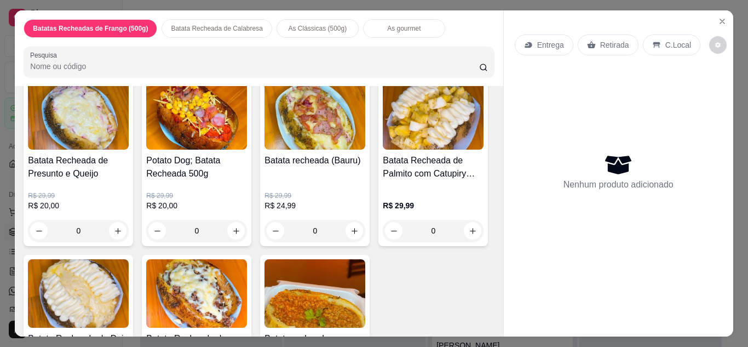
click at [78, 165] on h4 "Batata Recheada de Presunto e Queijo" at bounding box center [78, 167] width 101 height 26
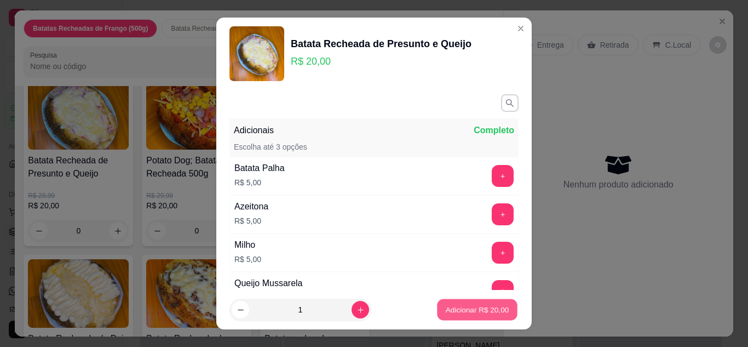
click at [446, 304] on p "Adicionar R$ 20,00" at bounding box center [478, 309] width 64 height 10
type input "1"
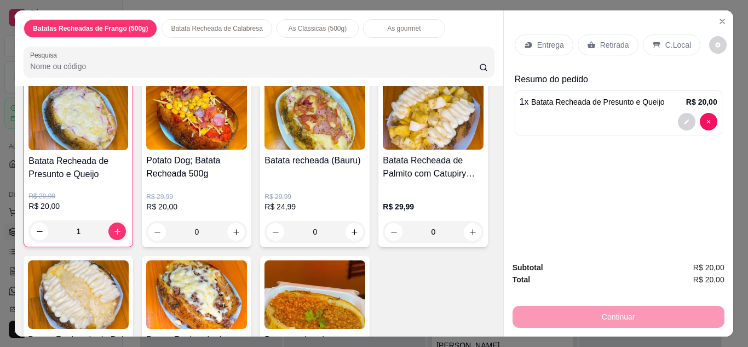
scroll to position [472, 0]
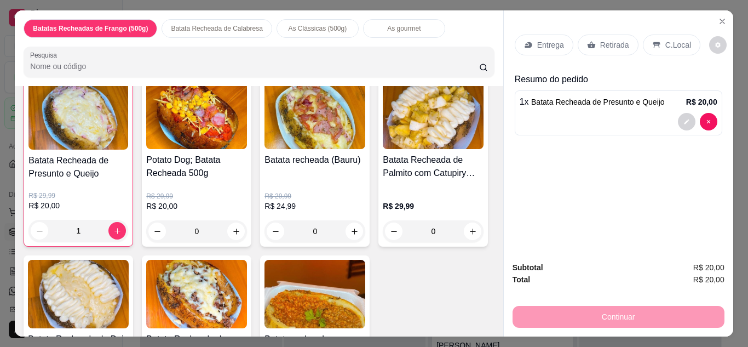
click at [175, 128] on img at bounding box center [196, 114] width 101 height 68
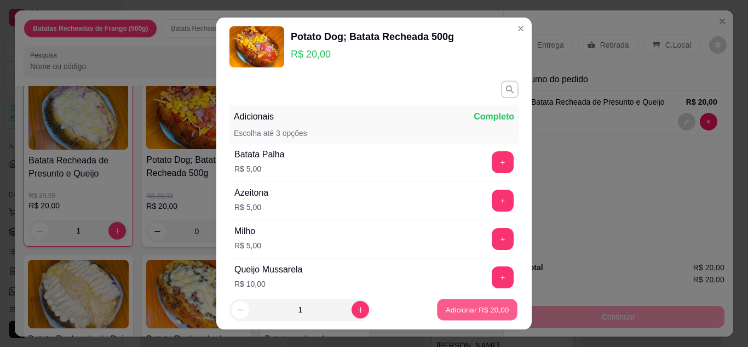
click at [467, 307] on p "Adicionar R$ 20,00" at bounding box center [478, 309] width 64 height 10
type input "1"
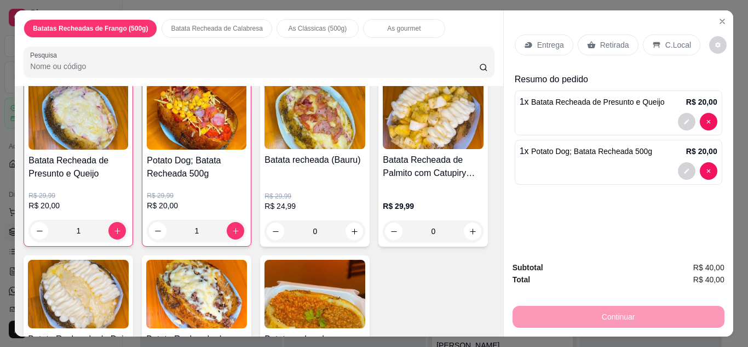
click at [549, 39] on p "Entrega" at bounding box center [550, 44] width 27 height 11
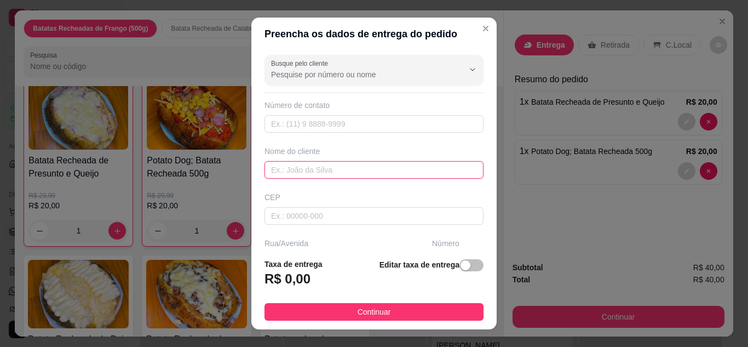
click at [344, 172] on input "text" at bounding box center [373, 170] width 219 height 18
type input "[PERSON_NAME]"
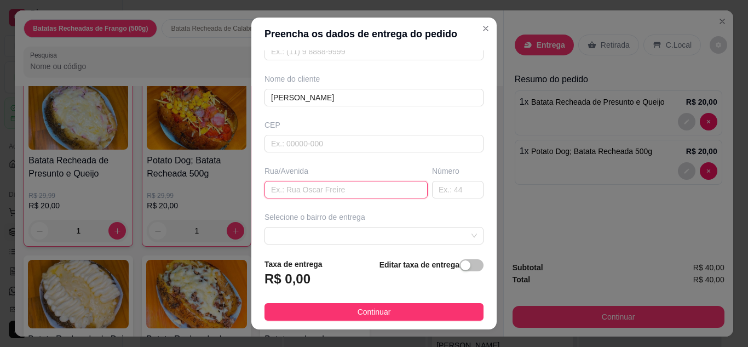
click at [382, 188] on input "text" at bounding box center [345, 190] width 163 height 18
type input "[PERSON_NAME]"
click at [432, 189] on input "text" at bounding box center [457, 190] width 51 height 18
type input "980"
click at [462, 268] on span "button" at bounding box center [471, 265] width 24 height 12
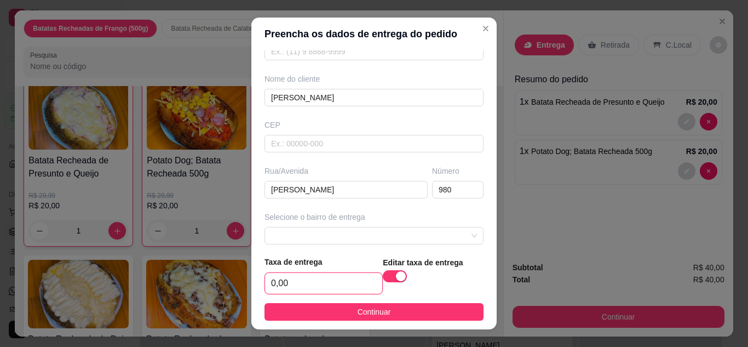
click at [320, 291] on input "0,00" at bounding box center [323, 283] width 117 height 21
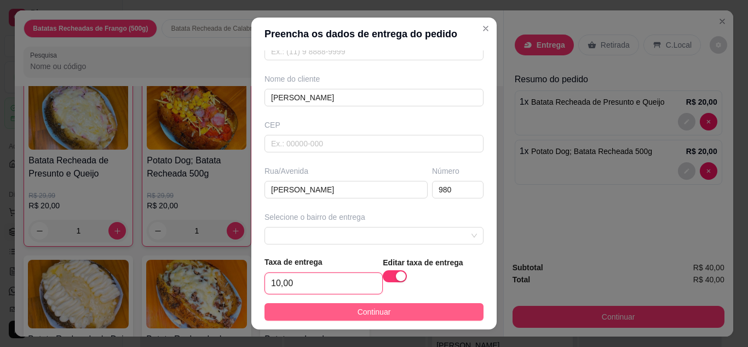
type input "10,00"
click at [332, 316] on button "Continuar" at bounding box center [373, 312] width 219 height 18
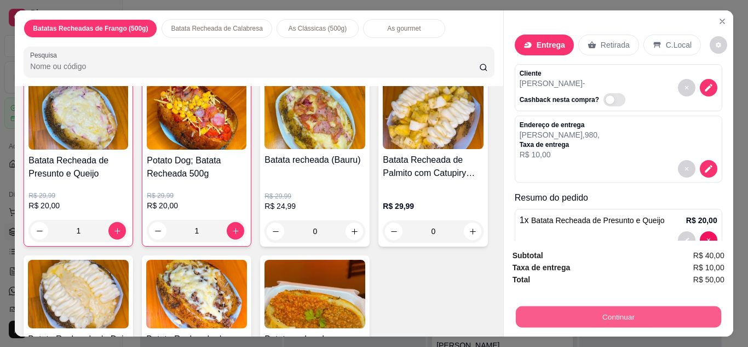
click at [574, 316] on button "Continuar" at bounding box center [617, 316] width 205 height 21
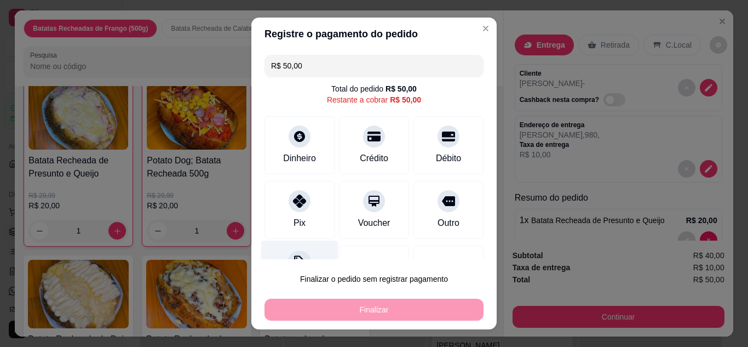
click at [290, 250] on div at bounding box center [299, 262] width 24 height 24
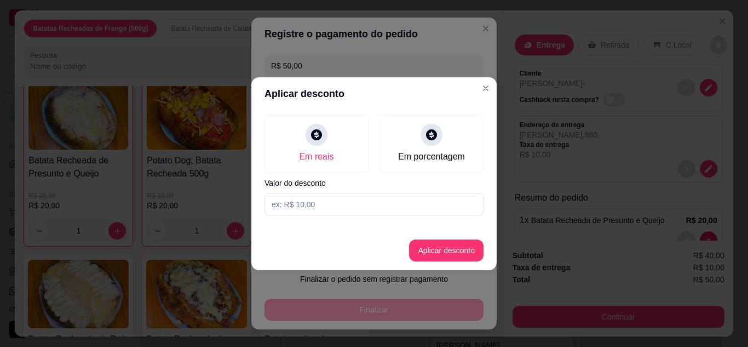
click at [326, 209] on input at bounding box center [373, 204] width 219 height 22
type input "5,00"
click at [424, 241] on button "Aplicar desconto" at bounding box center [447, 249] width 72 height 21
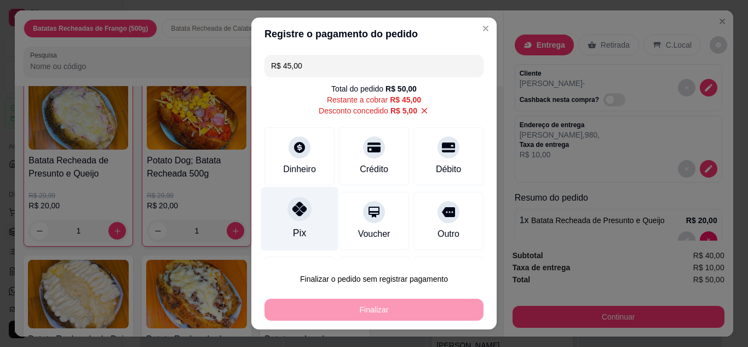
click at [286, 228] on div "Pix" at bounding box center [299, 218] width 77 height 64
type input "R$ 0,00"
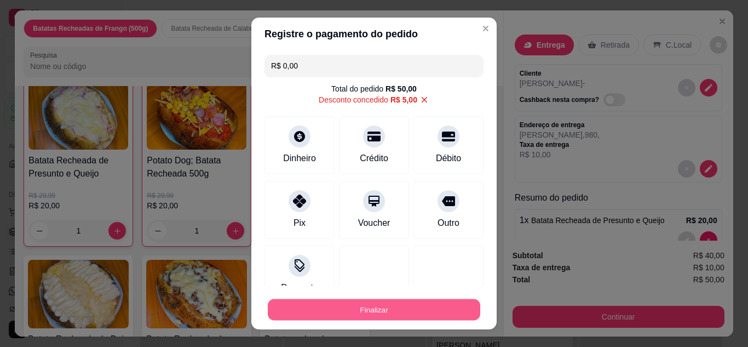
click at [330, 306] on button "Finalizar" at bounding box center [374, 309] width 212 height 21
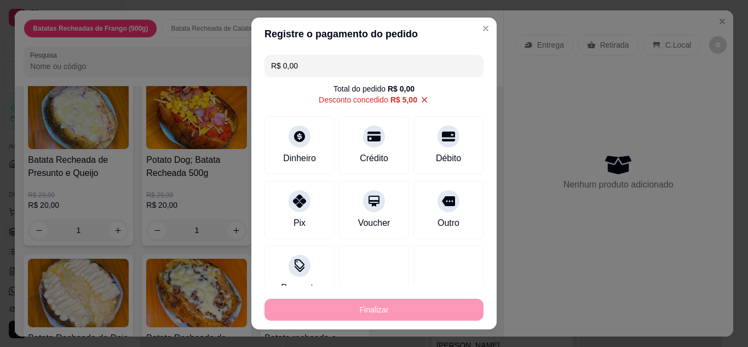
type input "0"
type input "-R$ 50,00"
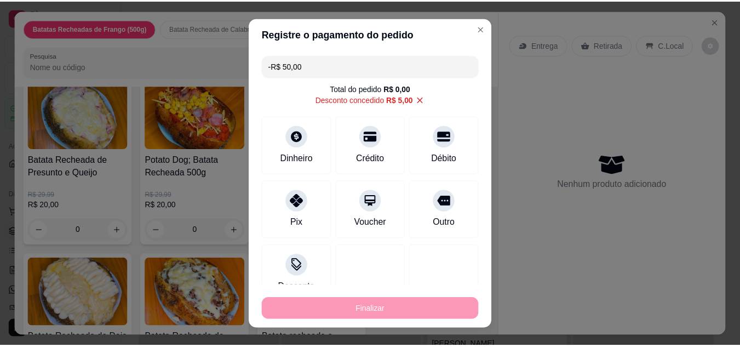
scroll to position [471, 0]
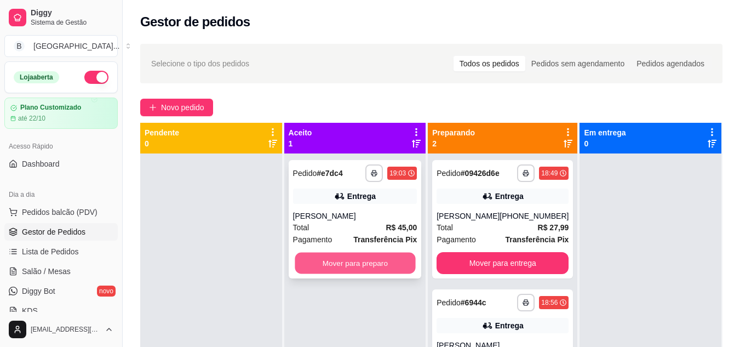
click at [330, 273] on button "Mover para preparo" at bounding box center [355, 262] width 120 height 21
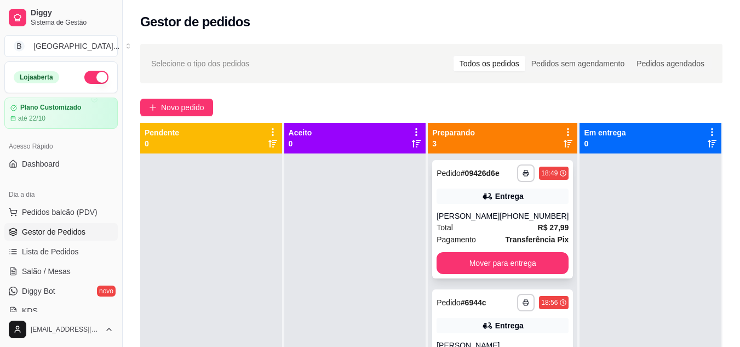
click at [481, 262] on button "Mover para entrega" at bounding box center [502, 263] width 132 height 22
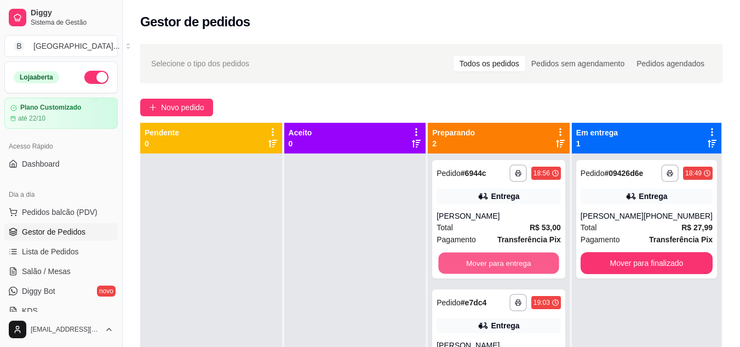
click at [481, 262] on button "Mover para entrega" at bounding box center [499, 262] width 120 height 21
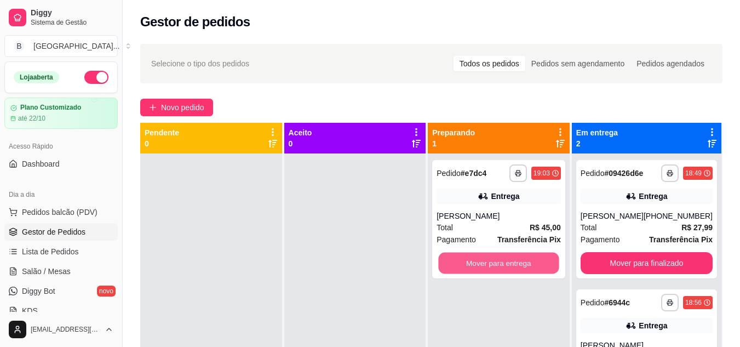
click at [481, 262] on button "Mover para entrega" at bounding box center [499, 262] width 120 height 21
